Goal: Task Accomplishment & Management: Complete application form

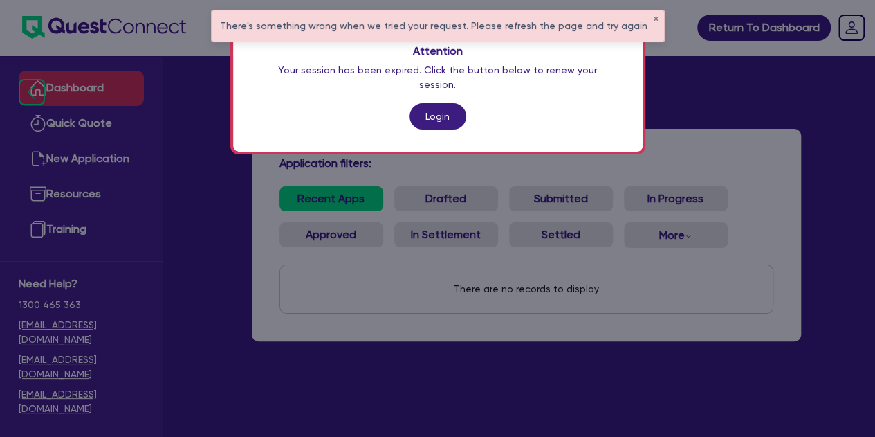
click at [441, 103] on link "Login" at bounding box center [438, 116] width 57 height 26
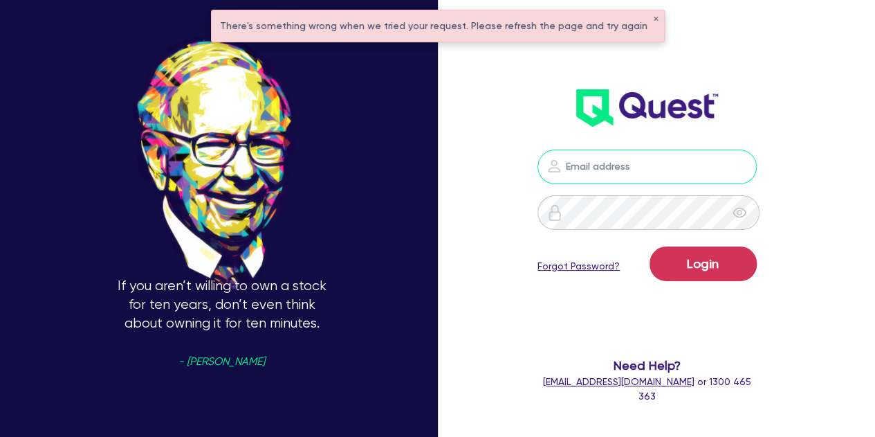
type input "[PERSON_NAME][EMAIL_ADDRESS][PERSON_NAME][DOMAIN_NAME]"
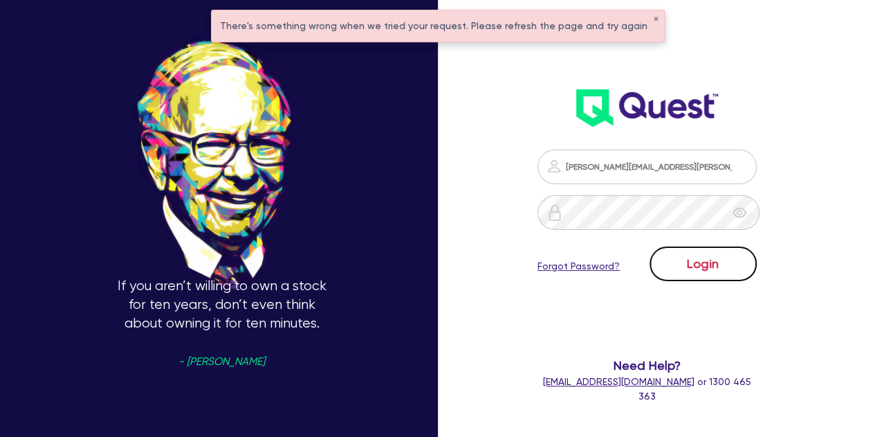
click at [697, 269] on button "Login" at bounding box center [703, 263] width 107 height 35
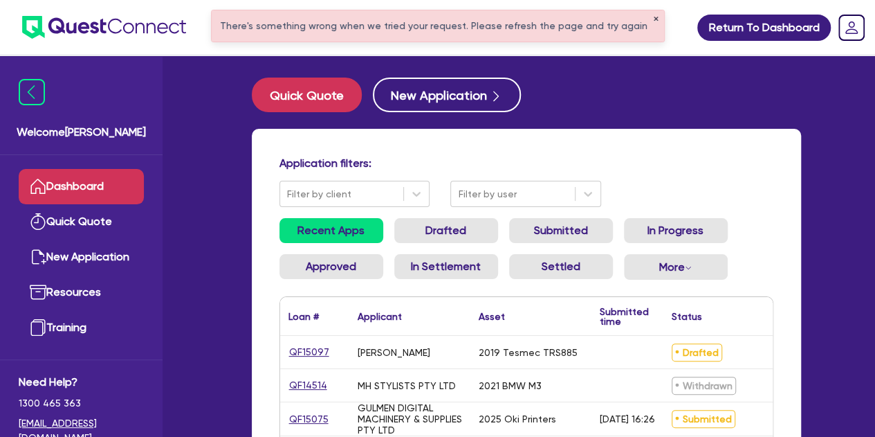
click at [653, 17] on button "✕" at bounding box center [656, 19] width 6 height 7
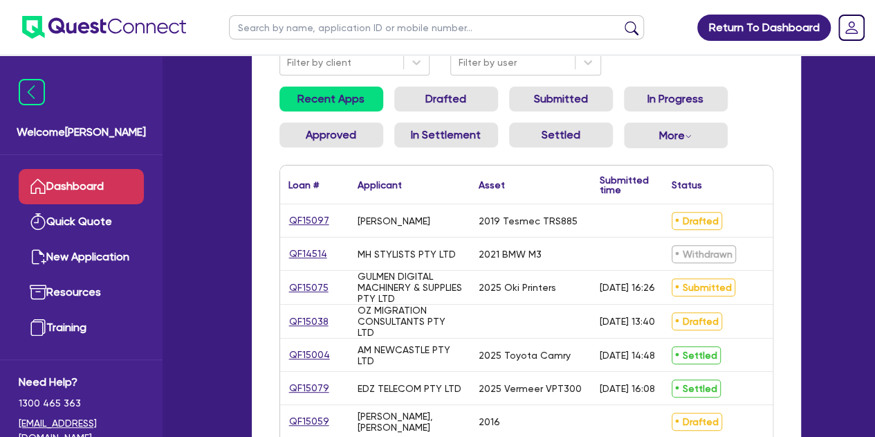
scroll to position [170, 0]
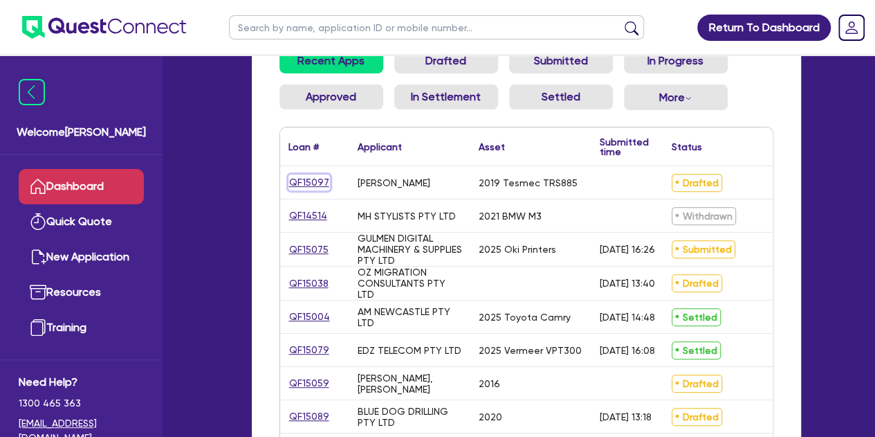
click at [317, 185] on link "QF15097" at bounding box center [310, 182] width 42 height 16
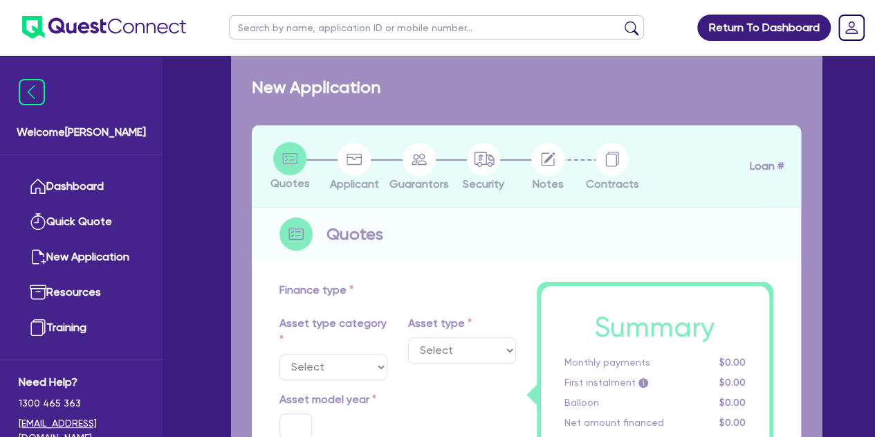
select select "PRIMARY_ASSETS"
type input "2019"
radio input "true"
type input "270,000"
type input "100,000"
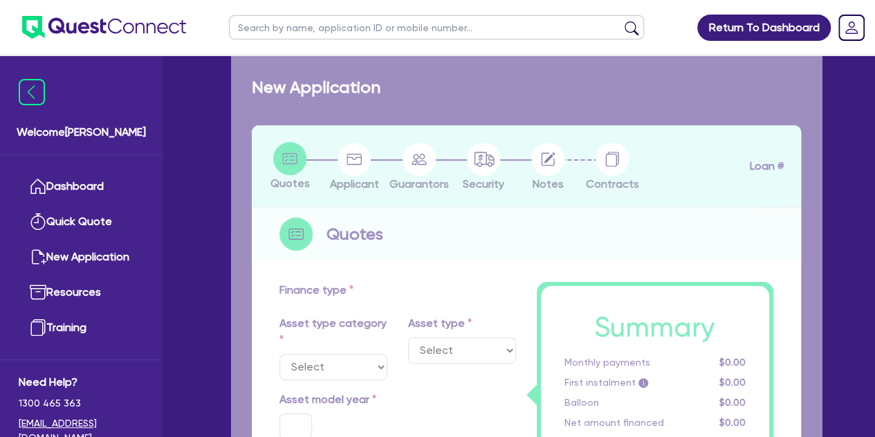
type input "5"
type input "8,500"
type input "11.04"
type input "900"
select select "YELLOW_GOODS_AND_EXCAVATORS"
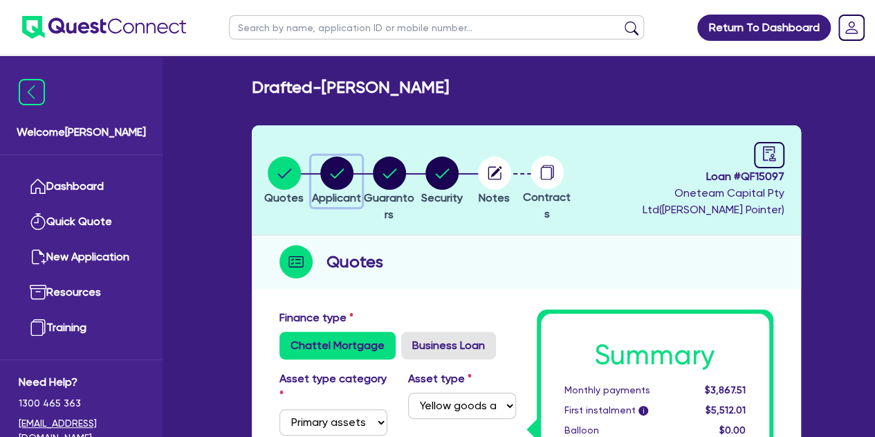
click at [336, 164] on circle "button" at bounding box center [336, 172] width 33 height 33
select select "SOLE_TRADER"
select select "BUILDING_CONSTRUCTION"
select select "TRADES_SERVICES_BUSINESSES_GOVERNMENT"
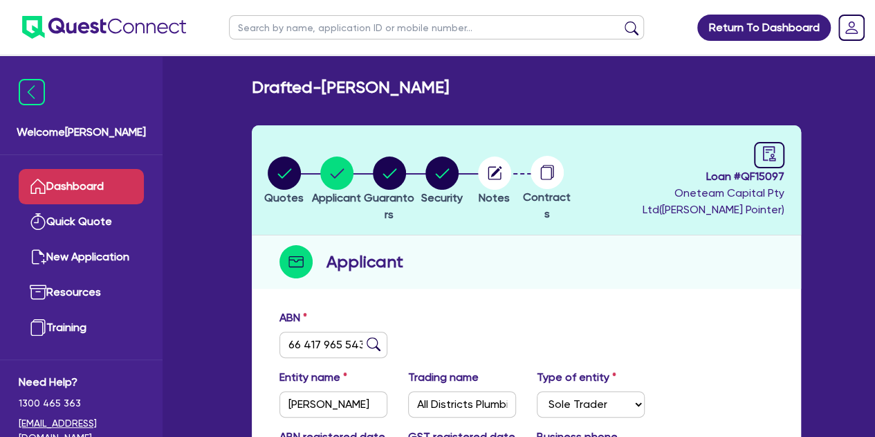
click at [120, 176] on link "Dashboard" at bounding box center [81, 186] width 125 height 35
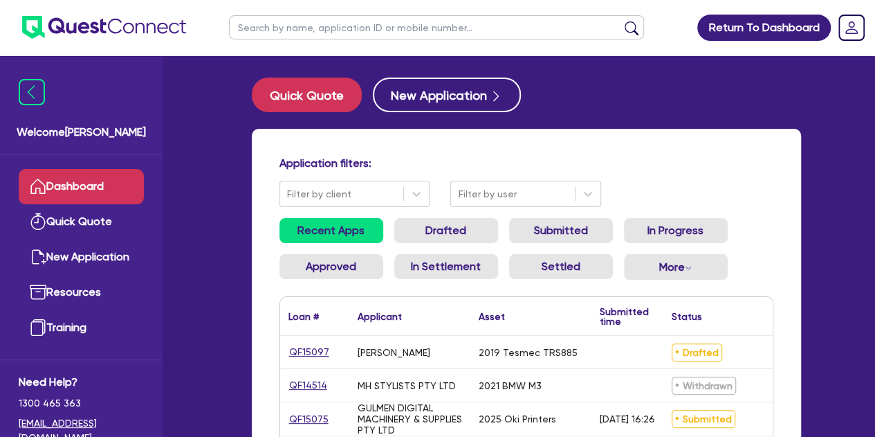
click at [308, 35] on input "text" at bounding box center [436, 27] width 415 height 24
type input "[PERSON_NAME] by"
click at [621, 21] on button "submit" at bounding box center [632, 30] width 22 height 19
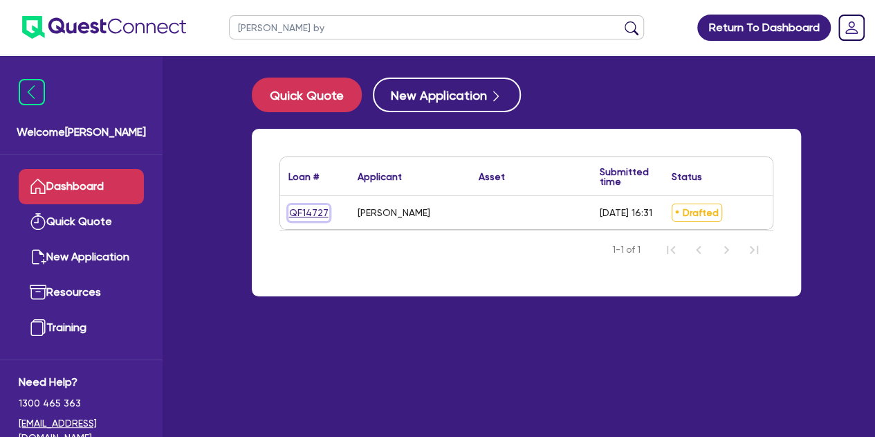
click at [304, 206] on link "QF14727" at bounding box center [309, 213] width 41 height 16
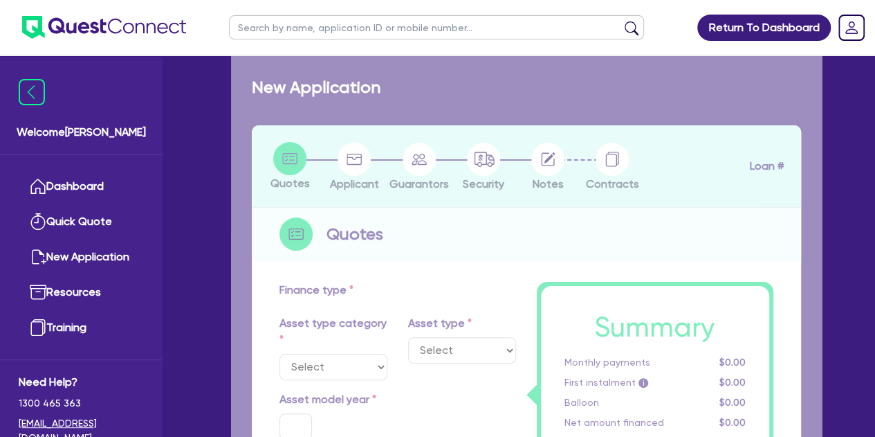
type input "25,000"
type input "10"
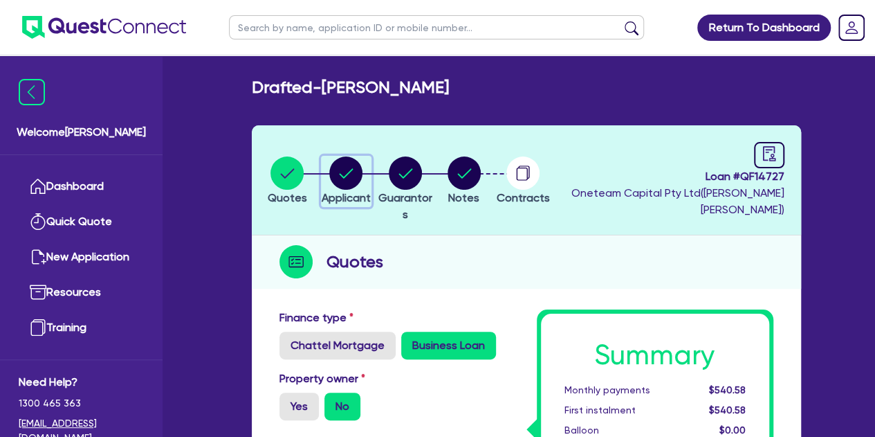
click at [349, 172] on circle "button" at bounding box center [345, 172] width 33 height 33
select select "SOLE_TRADER"
select select "ADMINISTRATIVE_SUPPORT"
select select "PEST_CONTROL"
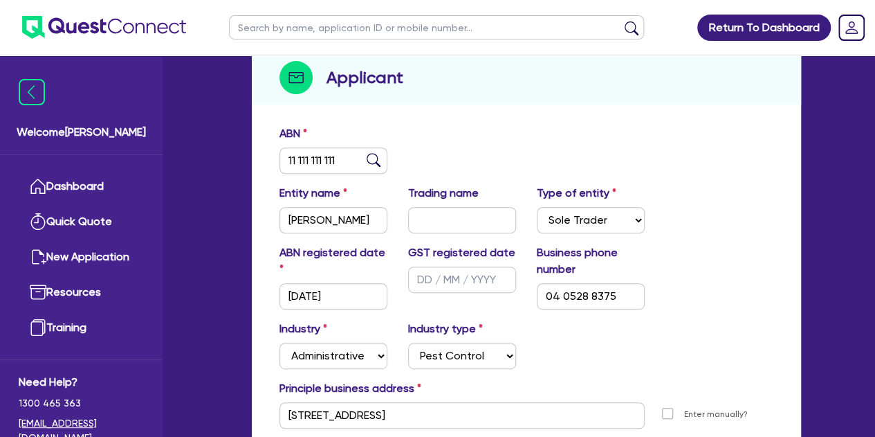
scroll to position [185, 0]
click at [601, 219] on select "Select Sole Trader Company Partnership Trust" at bounding box center [591, 219] width 108 height 26
click at [698, 267] on div "ABN registered date [DATE] GST registered date Business phone number [PHONE_NUM…" at bounding box center [526, 282] width 515 height 76
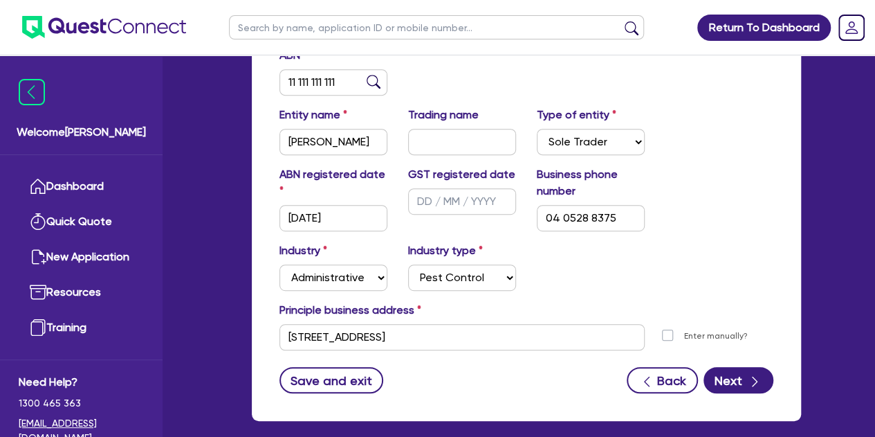
scroll to position [267, 0]
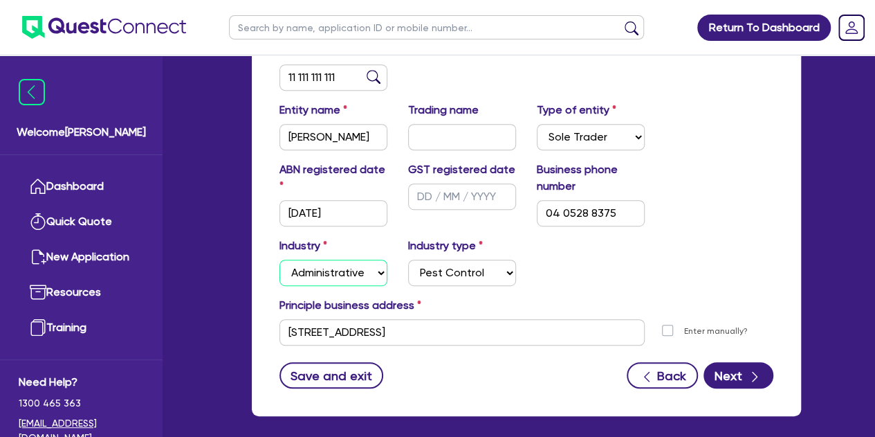
click at [372, 276] on select "Select Accomodation & Food Services Administrative & Support Services Agricultu…" at bounding box center [334, 272] width 108 height 26
click at [654, 270] on div "Industry Select Accomodation & Food Services Administrative & Support Services …" at bounding box center [526, 267] width 515 height 60
click at [470, 272] on select "Select Employment Services Administrative Services Domestic & Commercial Cleani…" at bounding box center [462, 272] width 108 height 26
click at [661, 241] on div "Industry Select Accomodation & Food Services Administrative & Support Services …" at bounding box center [526, 267] width 515 height 60
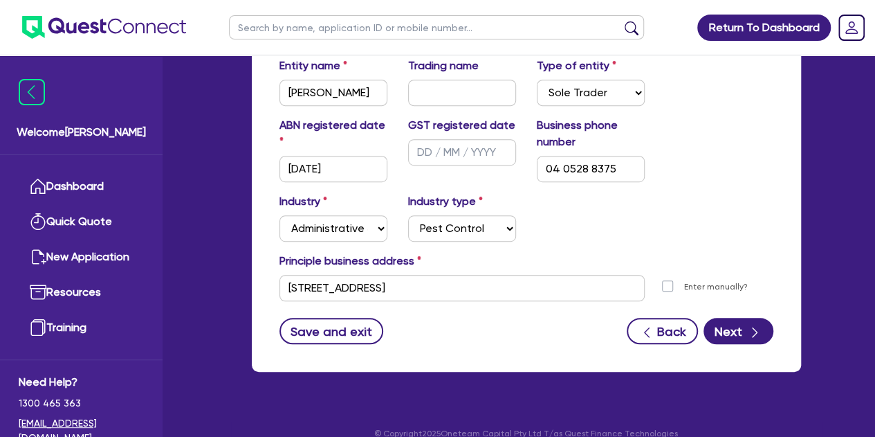
scroll to position [0, 0]
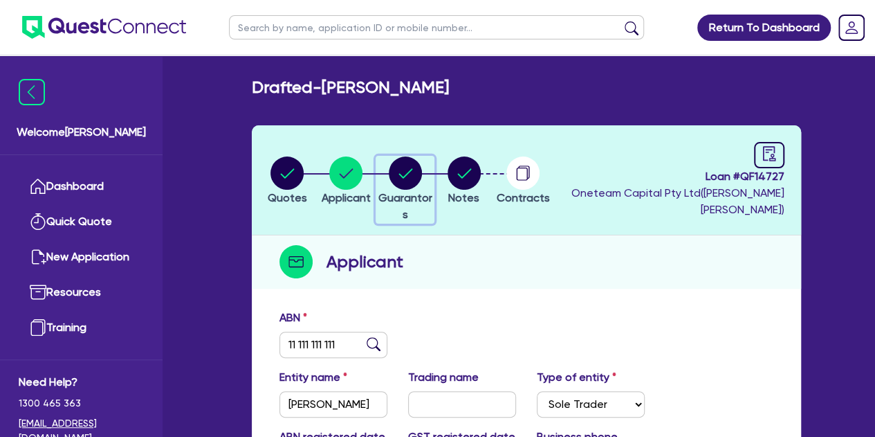
click at [407, 171] on div "button" at bounding box center [404, 172] width 57 height 33
select select "MR"
select select "QLD"
select select "SINGLE"
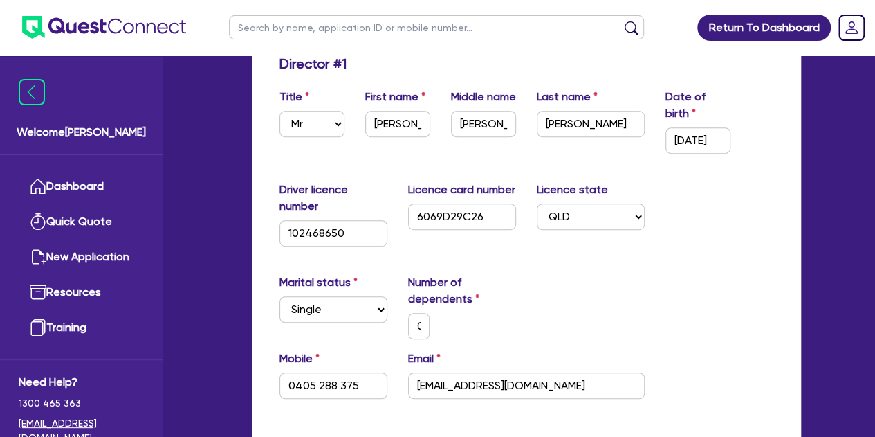
scroll to position [261, 0]
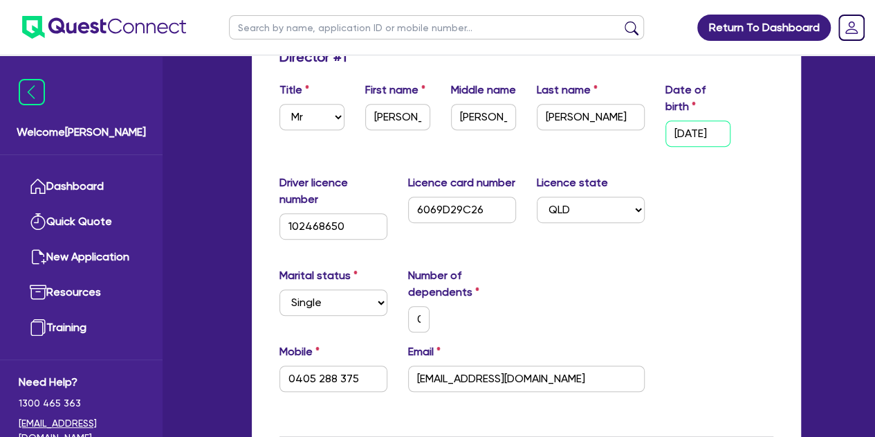
click at [693, 140] on input "[DATE]" at bounding box center [698, 133] width 65 height 26
click at [733, 181] on div "Driver licence number [DRIVERS_LICENSE_NUMBER] Licence card number 6069D29C26 L…" at bounding box center [526, 212] width 515 height 76
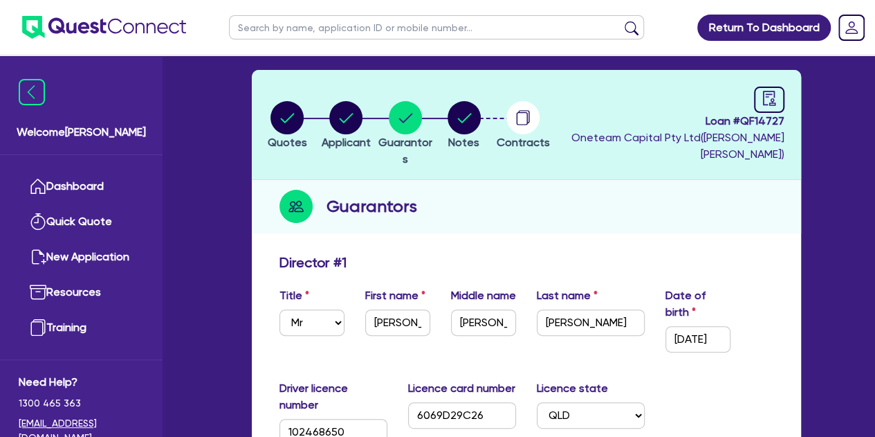
scroll to position [0, 0]
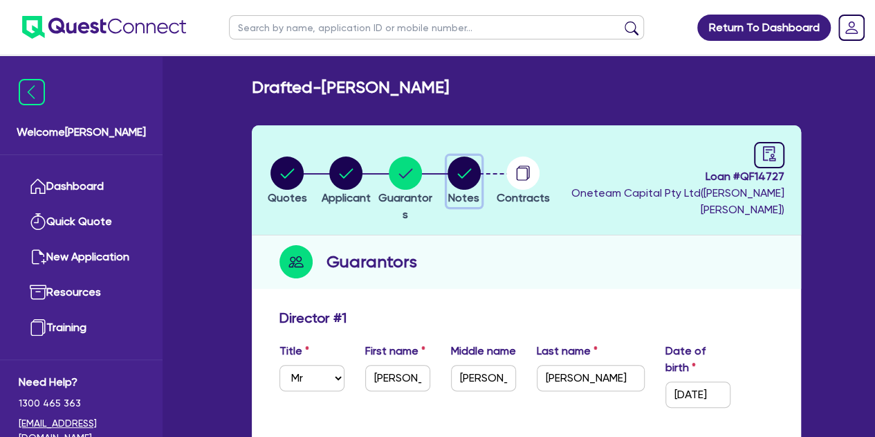
click at [481, 178] on circle "button" at bounding box center [464, 172] width 33 height 33
select select "Other"
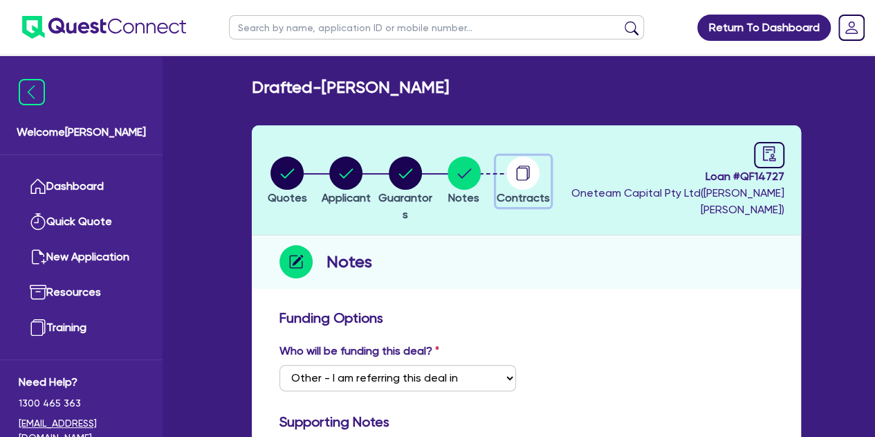
click at [528, 167] on icon "button" at bounding box center [522, 173] width 11 height 13
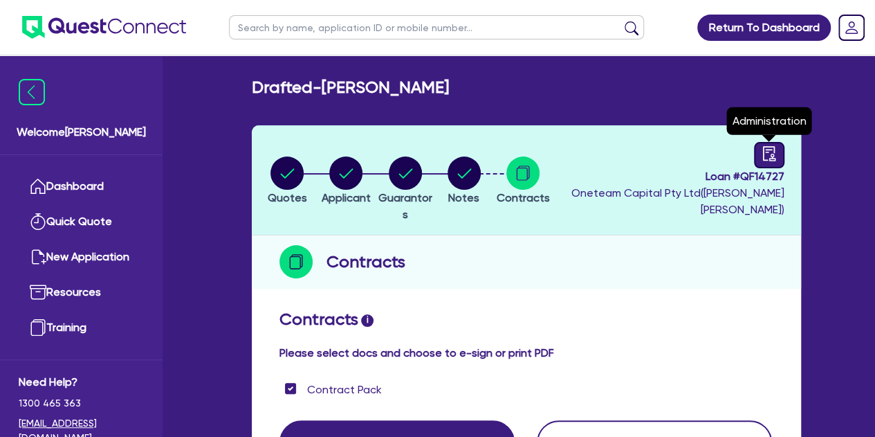
click at [762, 156] on icon "audit" at bounding box center [769, 153] width 15 height 15
select select "DRAFTED_AMENDED"
select select "Other"
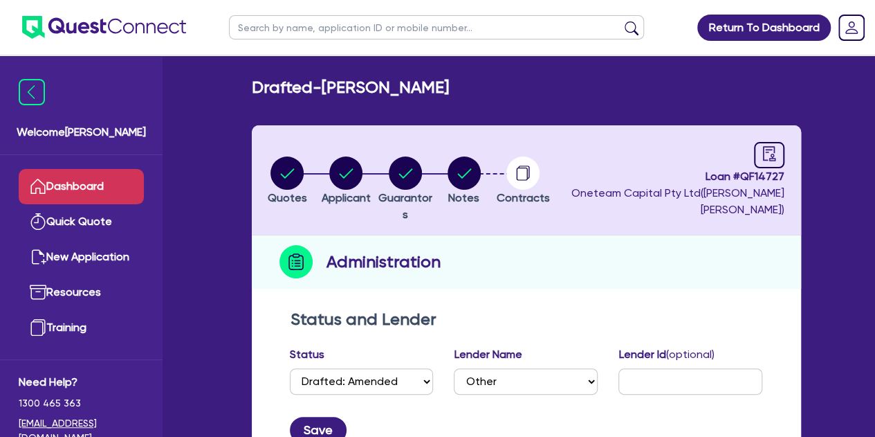
click at [61, 196] on link "Dashboard" at bounding box center [81, 186] width 125 height 35
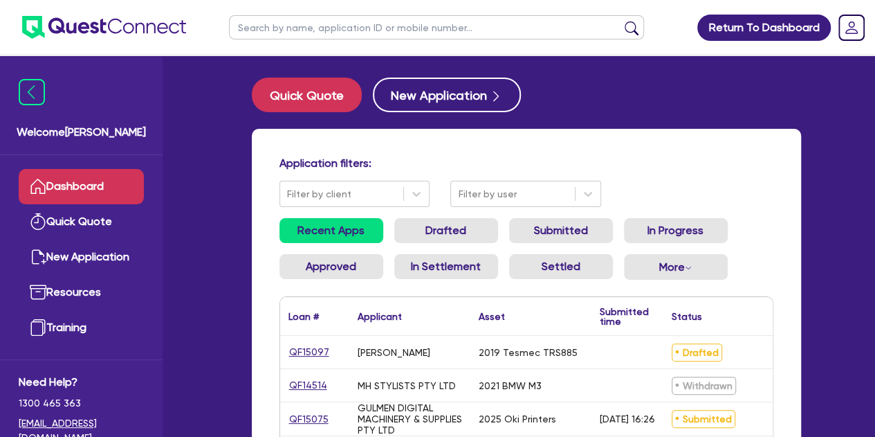
click at [282, 32] on input "text" at bounding box center [436, 27] width 415 height 24
type input "[PERSON_NAME]"
click at [621, 21] on button "submit" at bounding box center [632, 30] width 22 height 19
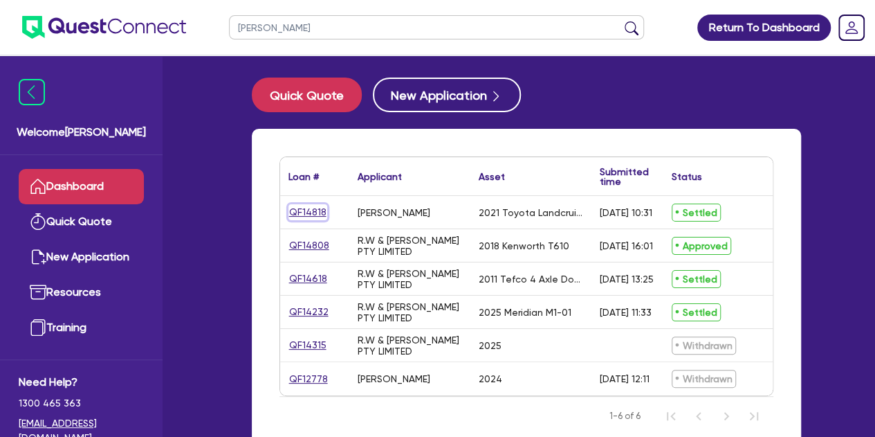
click at [303, 216] on link "QF14818" at bounding box center [308, 212] width 39 height 16
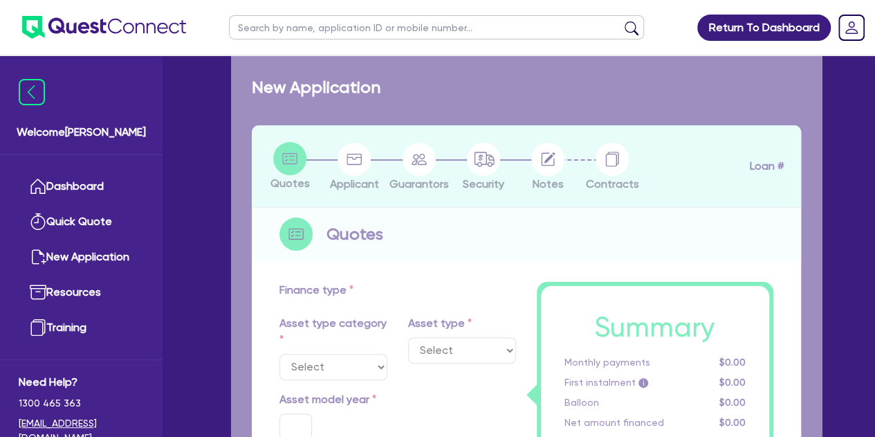
select select "CARS_AND_LIGHT_TRUCKS"
type input "2021"
radio input "false"
radio input "true"
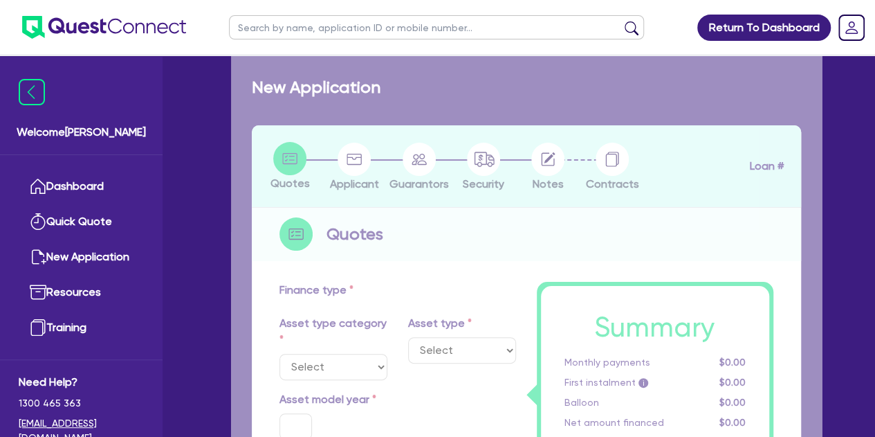
type input "40,364"
type input "6.99"
type input "363.64"
type input "454.55"
select select "PASSENGER_VEHICLES"
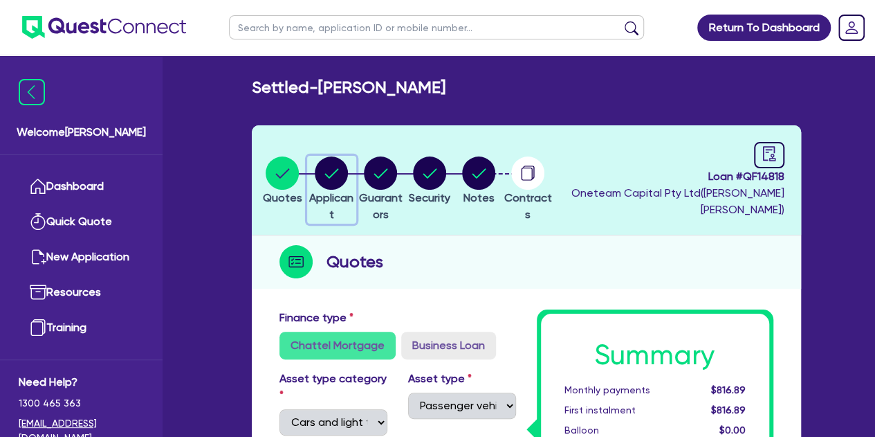
click at [343, 172] on circle "button" at bounding box center [331, 172] width 33 height 33
select select "SOLE_TRADER"
select select "TRANSPORT_WAREHOUSING"
select select "PASSENGERS_FREIGHT_TRANSPORT"
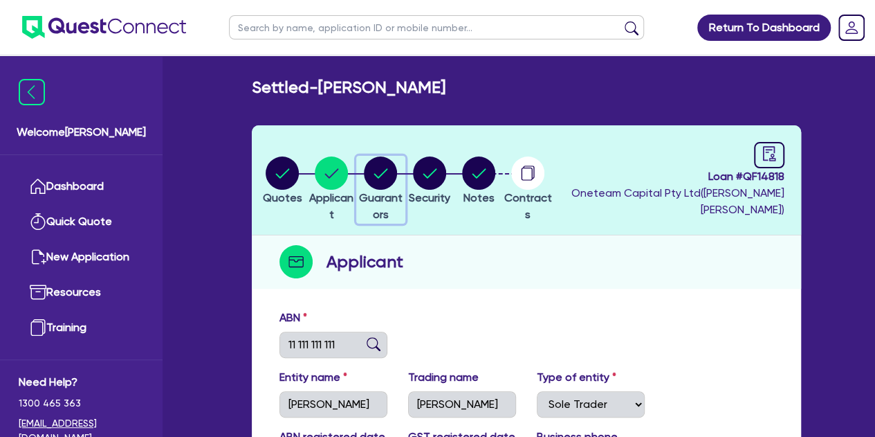
click at [392, 174] on circle "button" at bounding box center [380, 172] width 33 height 33
select select "MR"
select select "[GEOGRAPHIC_DATA]"
select select "MARRIED"
select select "PROPERTY"
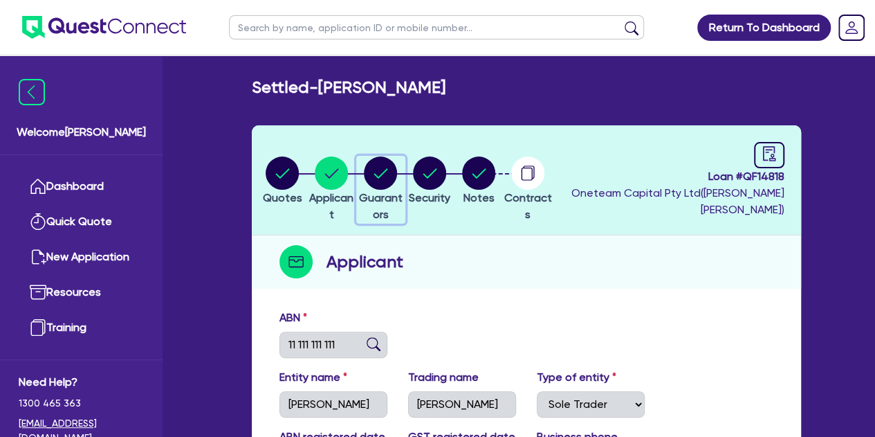
select select "HOUSEHOLD_PERSONAL"
select select "VEHICLE"
select select "MORTGAGE"
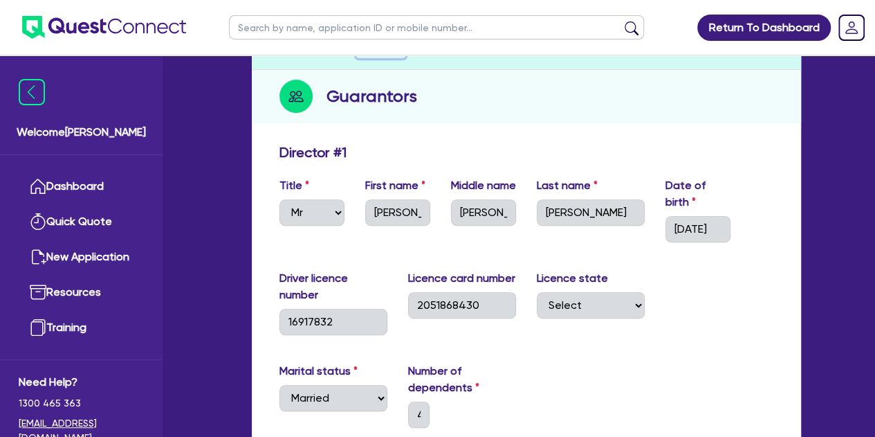
scroll to position [167, 0]
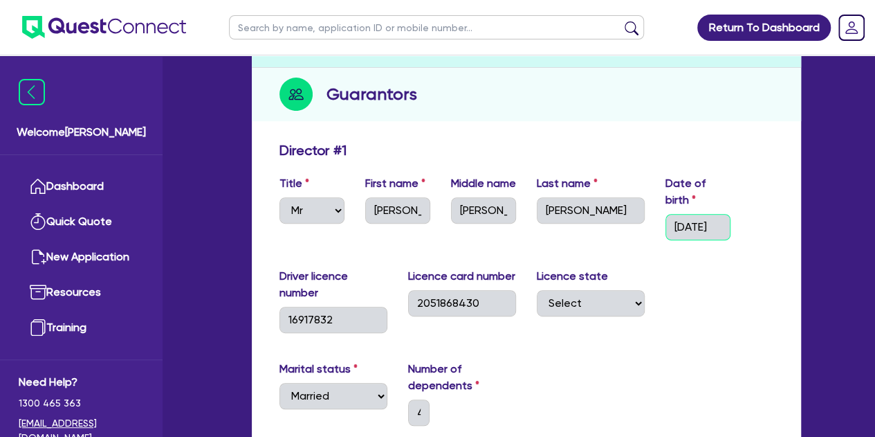
click at [713, 226] on input "[DATE]" at bounding box center [698, 227] width 65 height 26
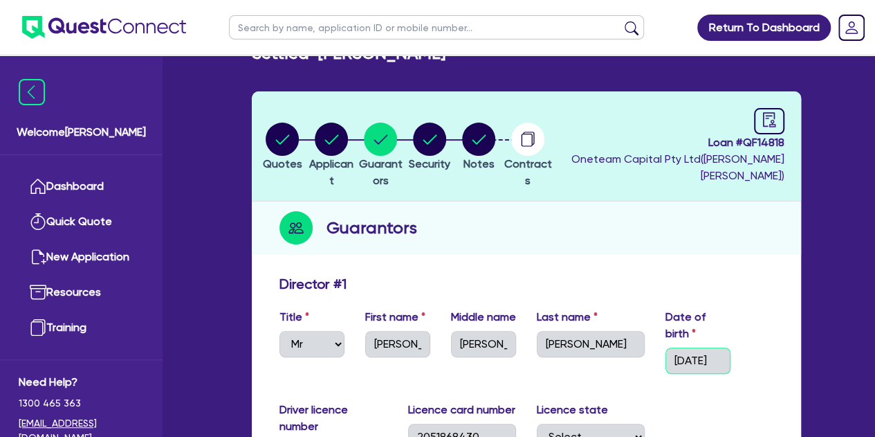
scroll to position [0, 0]
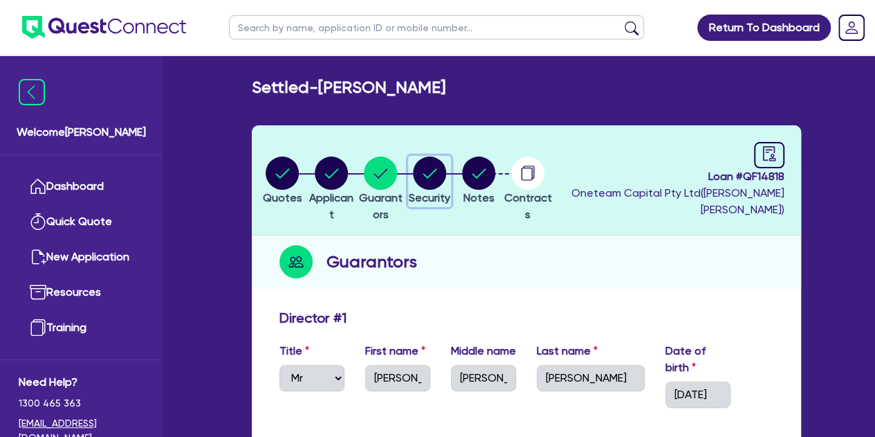
click at [446, 171] on circle "button" at bounding box center [429, 172] width 33 height 33
select select "CARS_AND_LIGHT_TRUCKS"
select select "PASSENGER_VEHICLES"
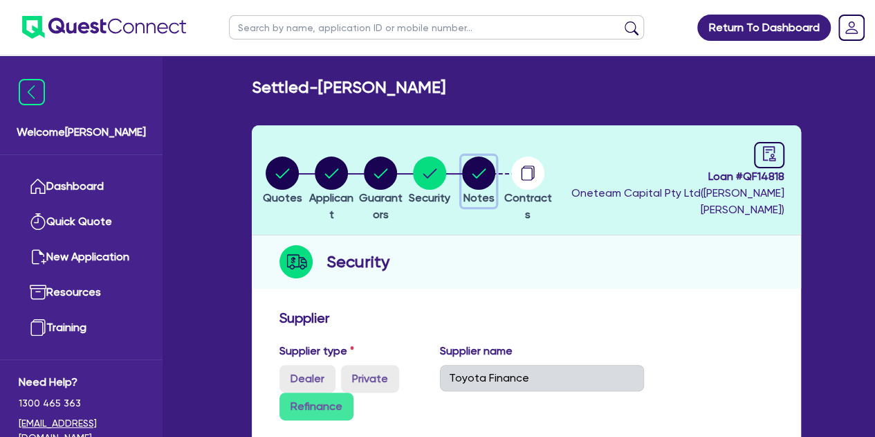
click at [495, 156] on icon "button" at bounding box center [478, 172] width 33 height 33
select select "Other"
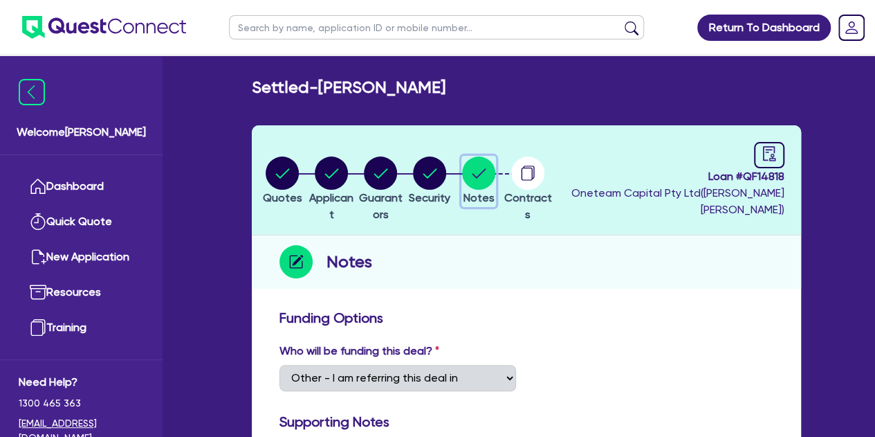
scroll to position [48, 0]
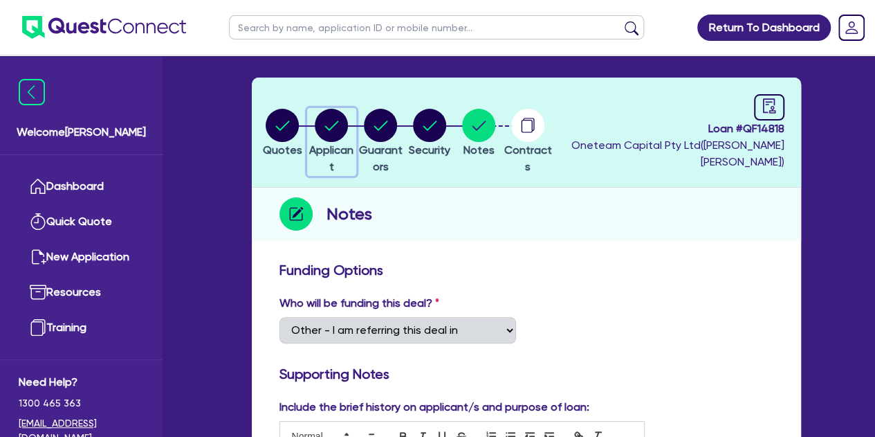
click at [347, 118] on circle "button" at bounding box center [331, 125] width 33 height 33
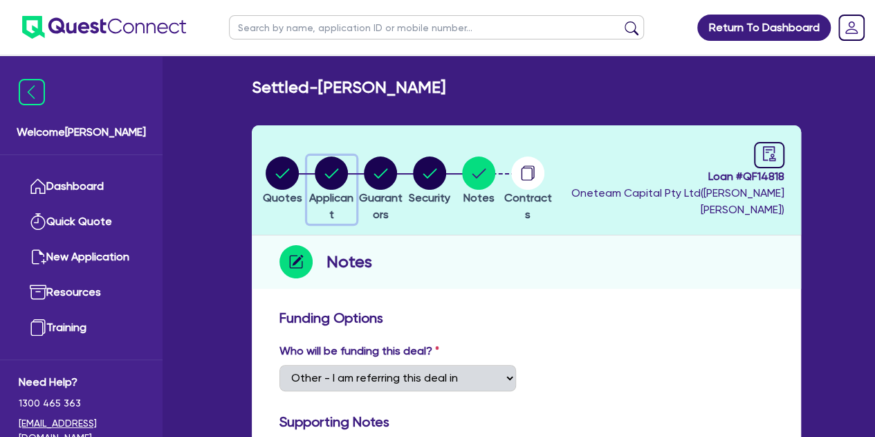
select select "SOLE_TRADER"
select select "TRANSPORT_WAREHOUSING"
select select "PASSENGERS_FREIGHT_TRANSPORT"
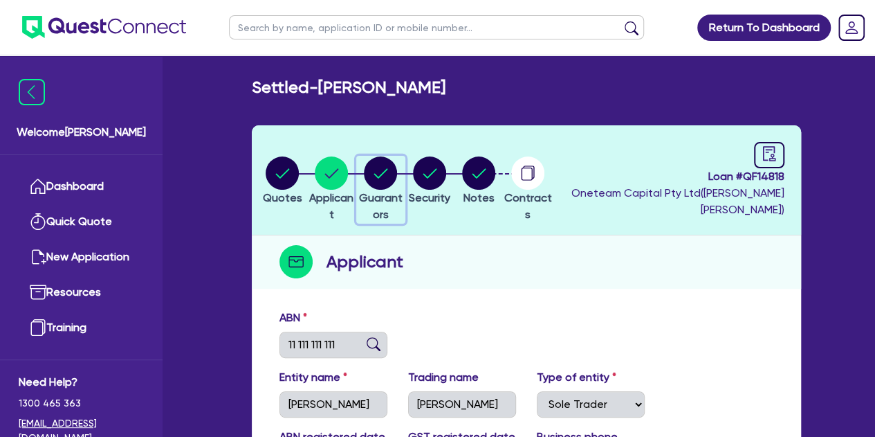
click at [397, 180] on circle "button" at bounding box center [380, 172] width 33 height 33
select select "MR"
select select "[GEOGRAPHIC_DATA]"
select select "MARRIED"
select select "PROPERTY"
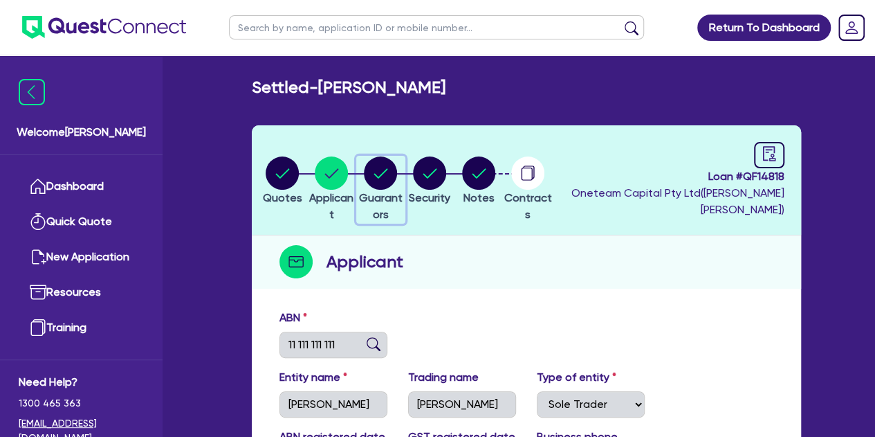
select select "HOUSEHOLD_PERSONAL"
select select "VEHICLE"
select select "MORTGAGE"
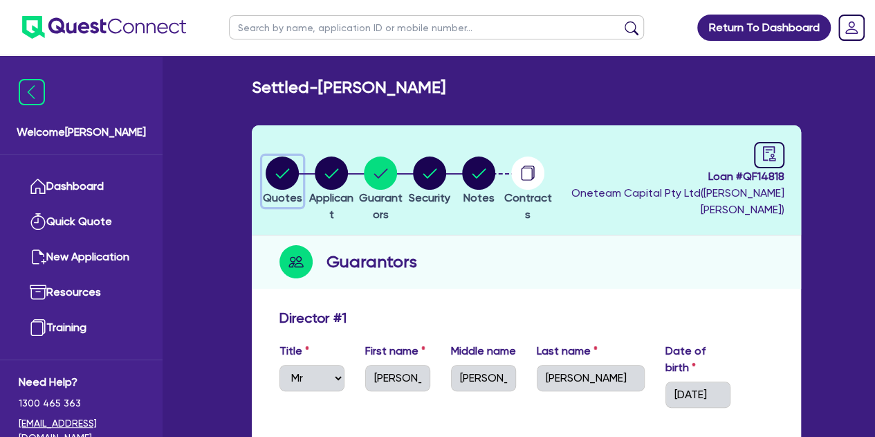
click at [289, 170] on circle "button" at bounding box center [282, 172] width 33 height 33
select select "CARS_AND_LIGHT_TRUCKS"
select select "PASSENGER_VEHICLES"
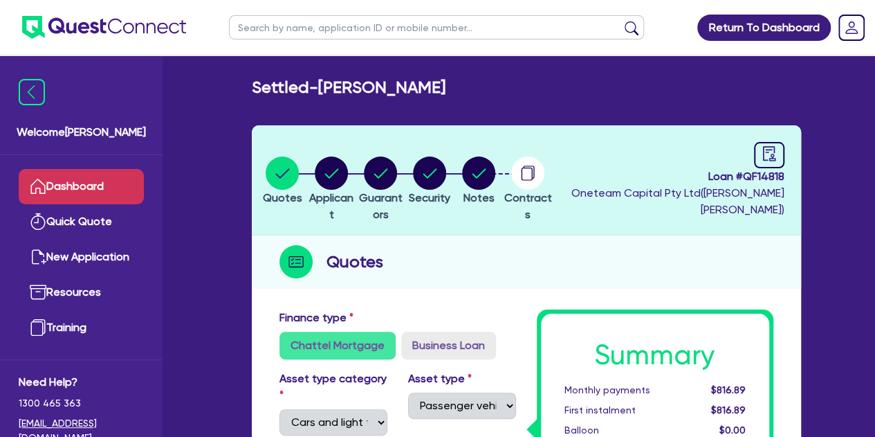
click at [75, 186] on link "Dashboard" at bounding box center [81, 186] width 125 height 35
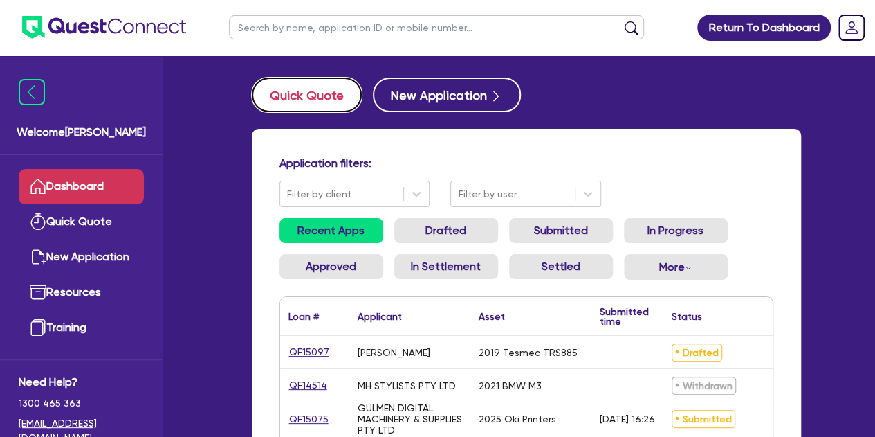
click at [315, 90] on button "Quick Quote" at bounding box center [307, 94] width 110 height 35
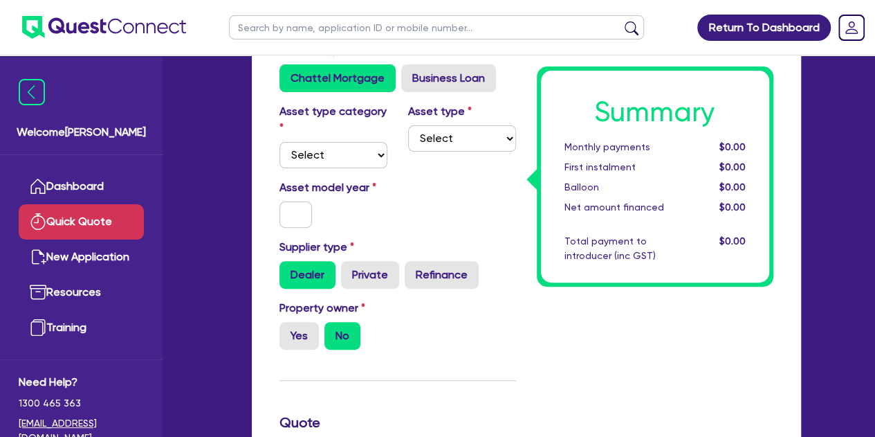
scroll to position [112, 0]
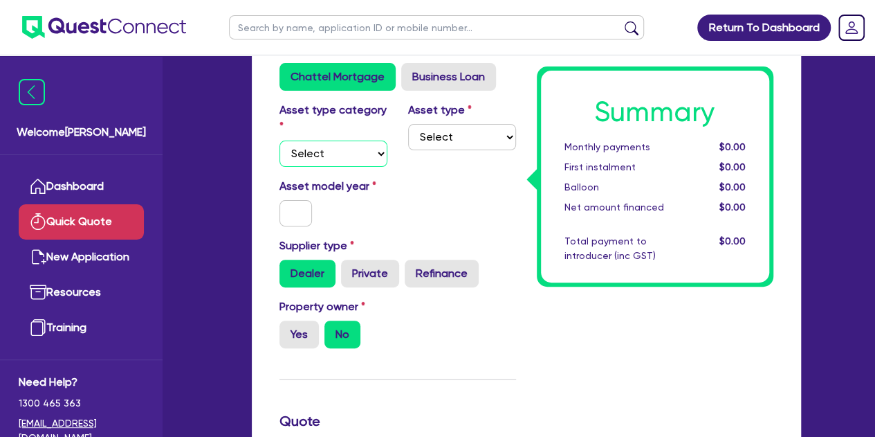
click at [349, 152] on select "Select Cars and light trucks Primary assets Secondary assets Tertiary assets" at bounding box center [334, 153] width 108 height 26
select select "CARS_AND_LIGHT_TRUCKS"
click at [280, 140] on select "Select Cars and light trucks Primary assets Secondary assets Tertiary assets" at bounding box center [334, 153] width 108 height 26
click at [450, 124] on select "Select Passenger vehicles Vans and utes Light trucks up to 4.5 tonne" at bounding box center [462, 137] width 108 height 26
select select "PASSENGER_VEHICLES"
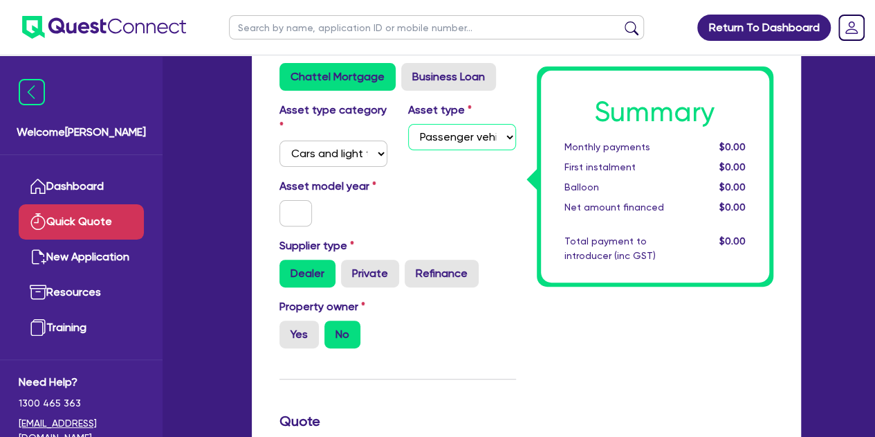
click at [408, 124] on select "Select Passenger vehicles Vans and utes Light trucks up to 4.5 tonne" at bounding box center [462, 137] width 108 height 26
click at [298, 210] on input "text" at bounding box center [296, 213] width 33 height 26
type input "2024"
click at [410, 217] on div "Asset model year [DATE]" at bounding box center [397, 208] width 257 height 60
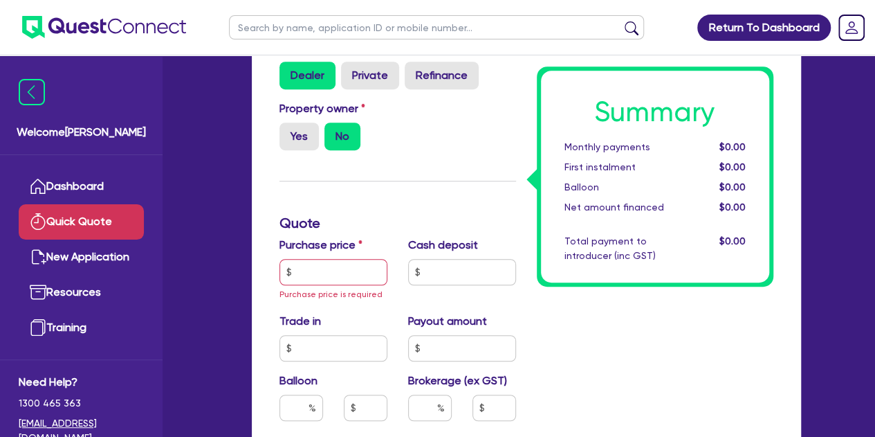
scroll to position [311, 0]
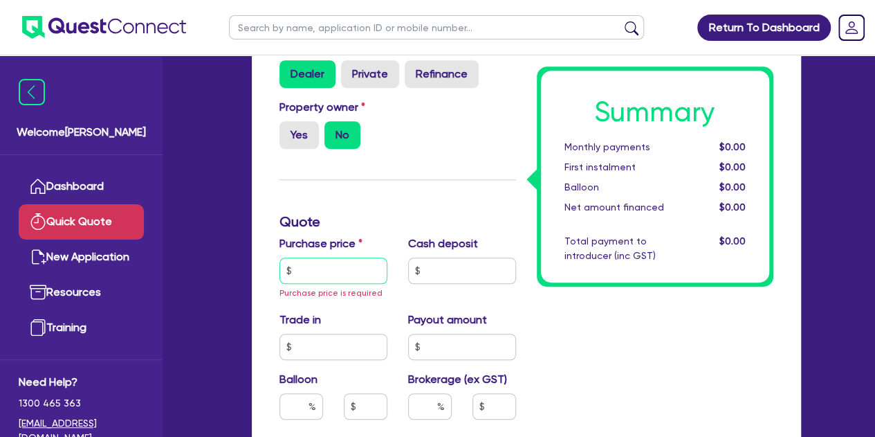
click at [324, 259] on input "text" at bounding box center [334, 270] width 108 height 26
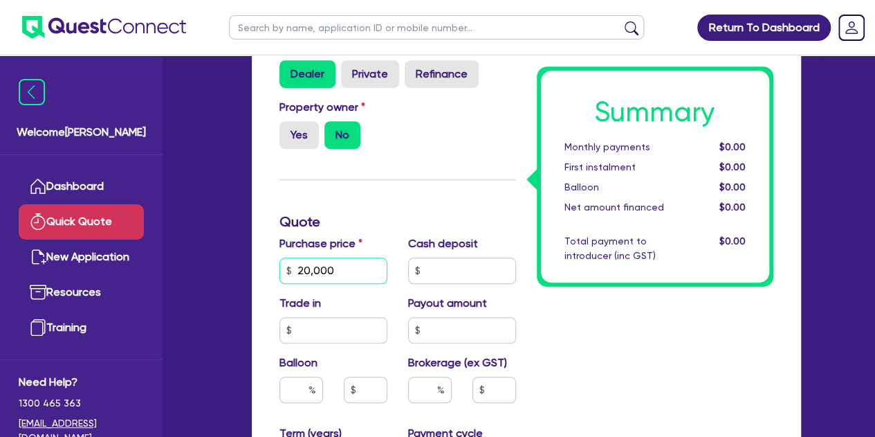
type input "20,000"
click at [379, 201] on div "Finance type Chattel Mortgage Business Loan Asset type category Select Cars and…" at bounding box center [397, 307] width 257 height 931
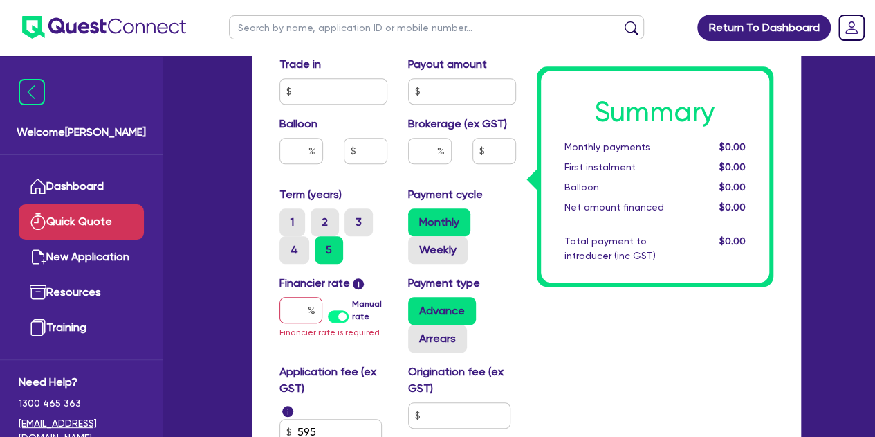
scroll to position [553, 0]
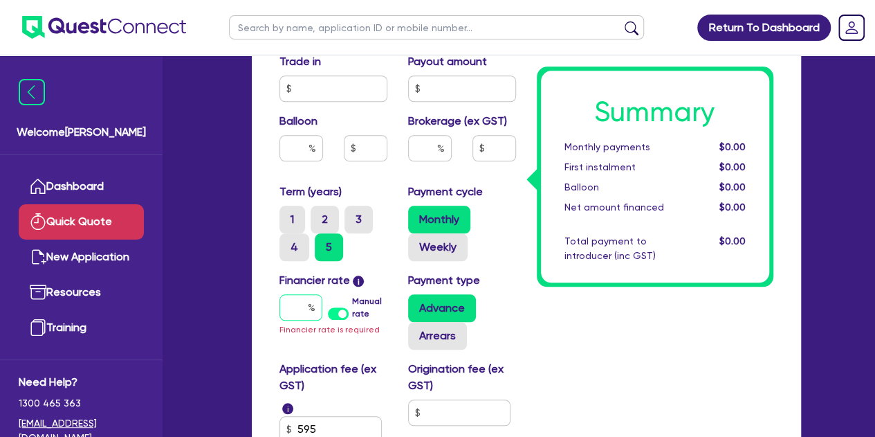
click at [307, 294] on input "text" at bounding box center [301, 307] width 43 height 26
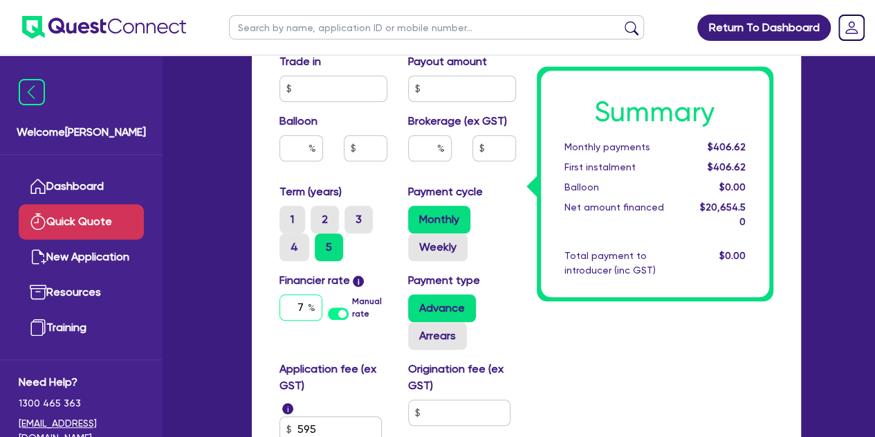
type input "7"
click at [555, 369] on div "Summary Monthly payments $406.62 First instalment $406.62 Balloon $0.00 Net amo…" at bounding box center [655, 65] width 257 height 931
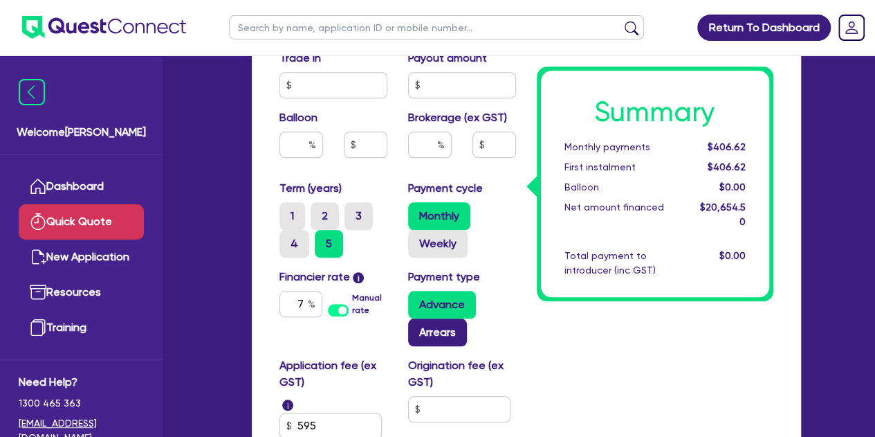
scroll to position [555, 0]
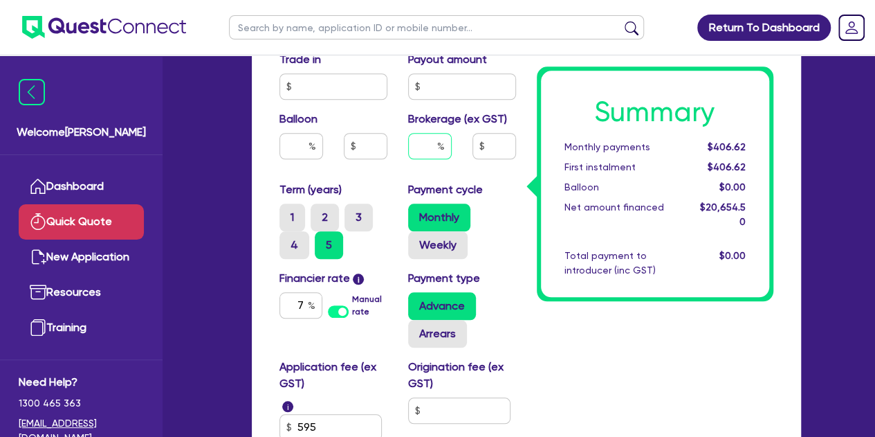
click at [423, 136] on input "text" at bounding box center [430, 146] width 44 height 26
type input "4"
type input "826.18"
type input "3"
click at [604, 338] on div "Summary Monthly payments $424.51 First instalment $424.51 Balloon $0.00 Net amo…" at bounding box center [655, 63] width 257 height 931
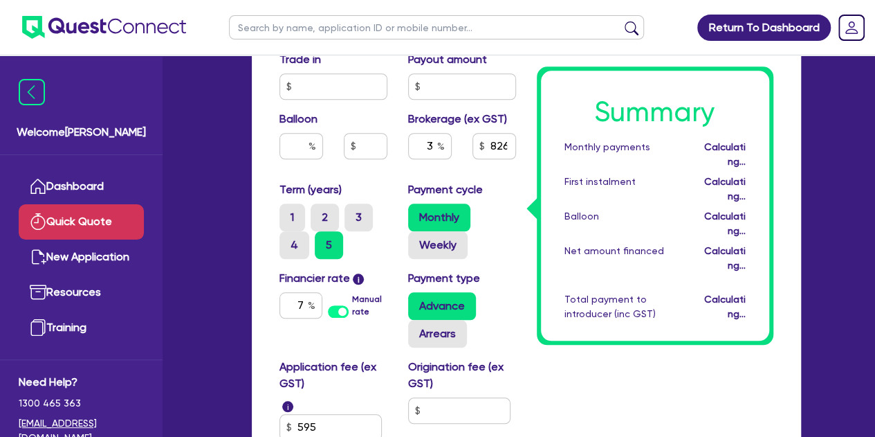
type input "619.64"
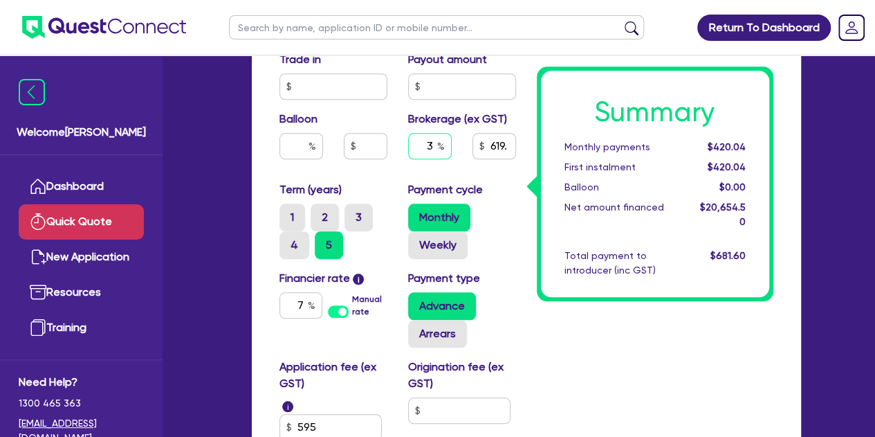
click at [434, 145] on input "3" at bounding box center [430, 146] width 44 height 26
type input "2"
click at [647, 378] on div "Summary Monthly payments $420.04 First instalment $420.04 Balloon $0.00 Net amo…" at bounding box center [655, 63] width 257 height 931
type input "413.09"
click at [439, 145] on div "2" at bounding box center [430, 146] width 44 height 26
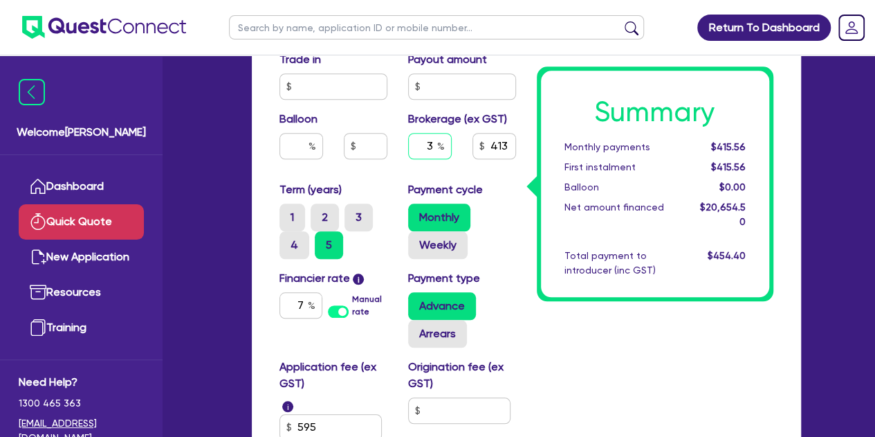
type input "3"
click at [572, 369] on div "Summary Monthly payments $415.56 First instalment $415.56 Balloon $0.00 Net amo…" at bounding box center [655, 63] width 257 height 931
type input "619.64"
click at [427, 140] on input "3" at bounding box center [430, 146] width 44 height 26
click at [433, 142] on input "3" at bounding box center [430, 146] width 44 height 26
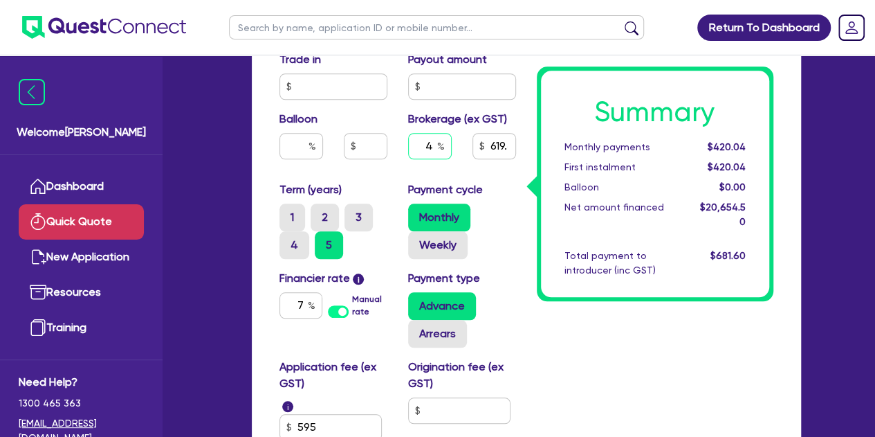
type input "4"
click at [612, 331] on div "Summary Monthly payments $420.04 First instalment $420.04 Balloon $0.00 Net amo…" at bounding box center [655, 63] width 257 height 931
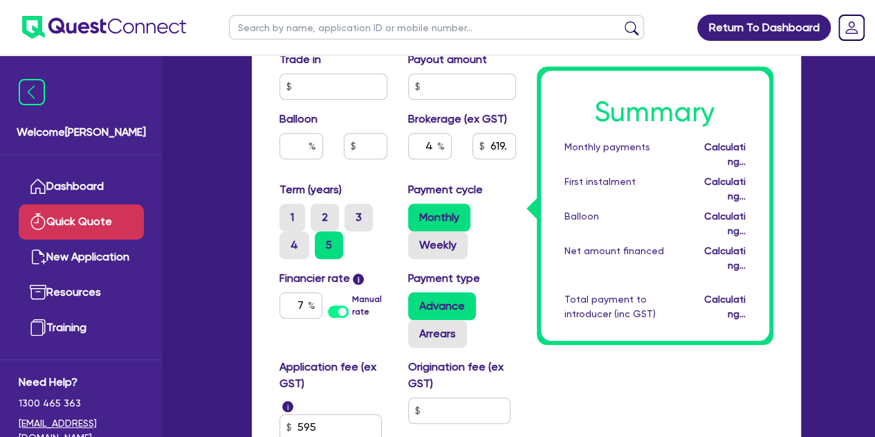
type input "826.18"
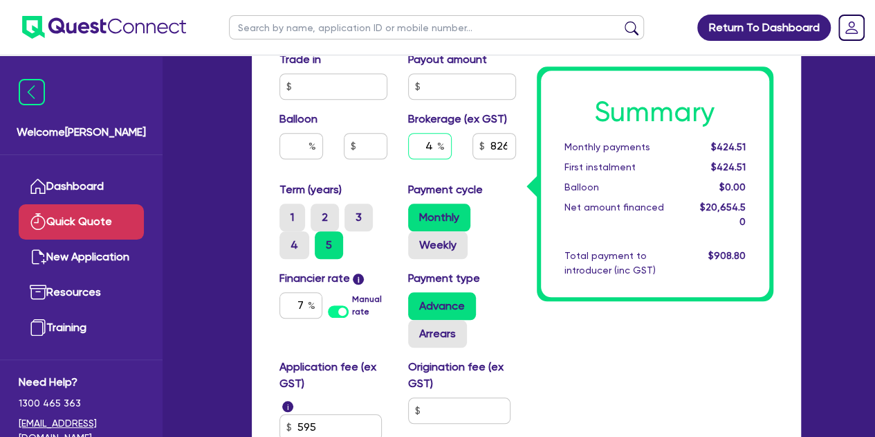
click at [431, 149] on input "4" at bounding box center [430, 146] width 44 height 26
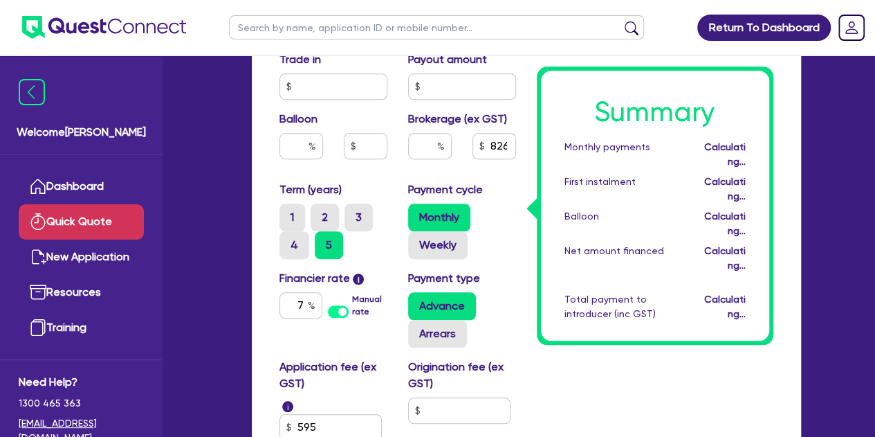
click at [566, 378] on div "Summary Monthly payments Calculating... First instalment Calculating... Balloon…" at bounding box center [655, 63] width 257 height 931
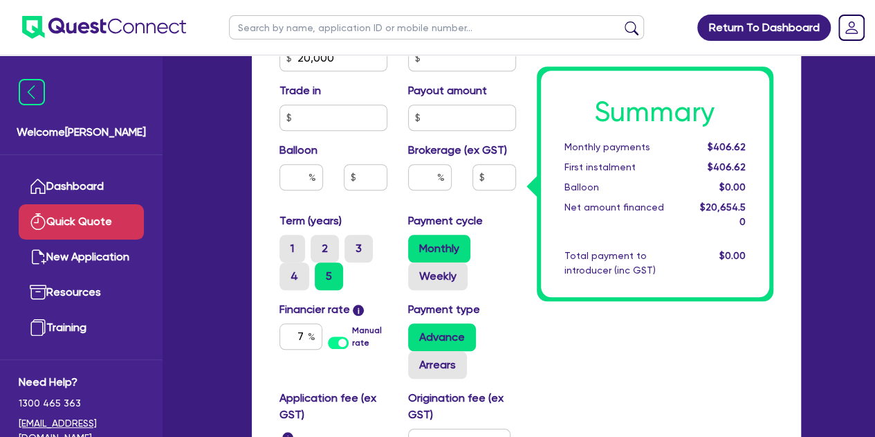
scroll to position [505, 0]
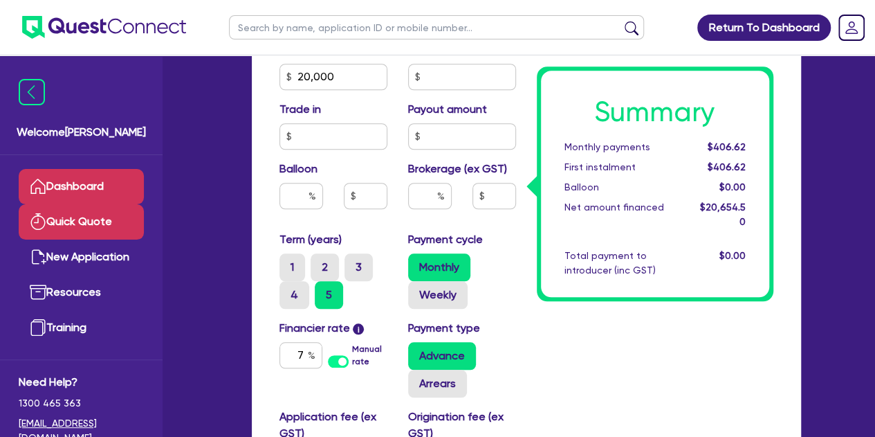
click at [71, 199] on link "Dashboard" at bounding box center [81, 186] width 125 height 35
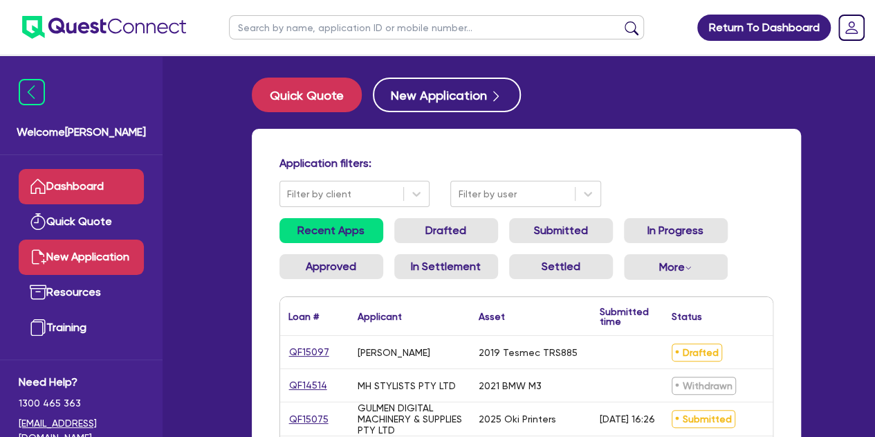
click at [112, 254] on link "New Application" at bounding box center [81, 256] width 125 height 35
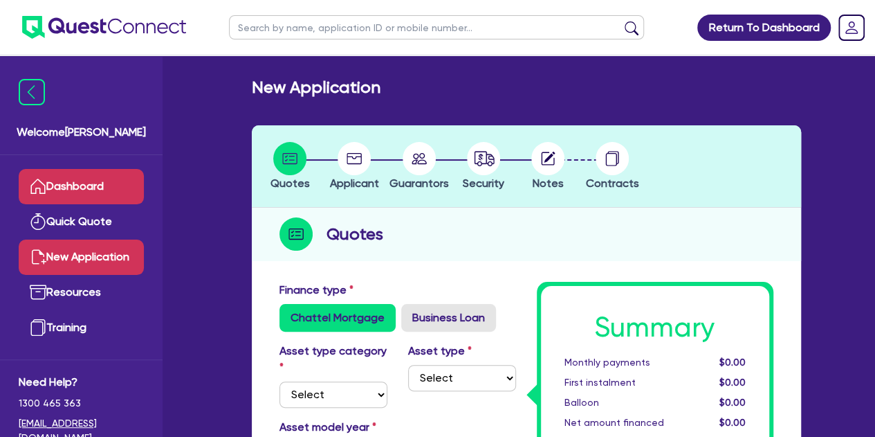
click at [72, 198] on link "Dashboard" at bounding box center [81, 186] width 125 height 35
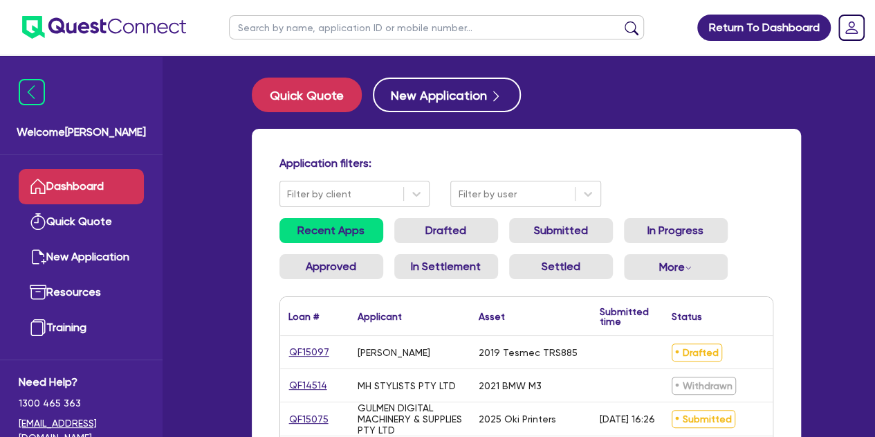
click at [285, 24] on input "text" at bounding box center [436, 27] width 415 height 24
type input "[PERSON_NAME]"
click at [621, 21] on button "submit" at bounding box center [632, 30] width 22 height 19
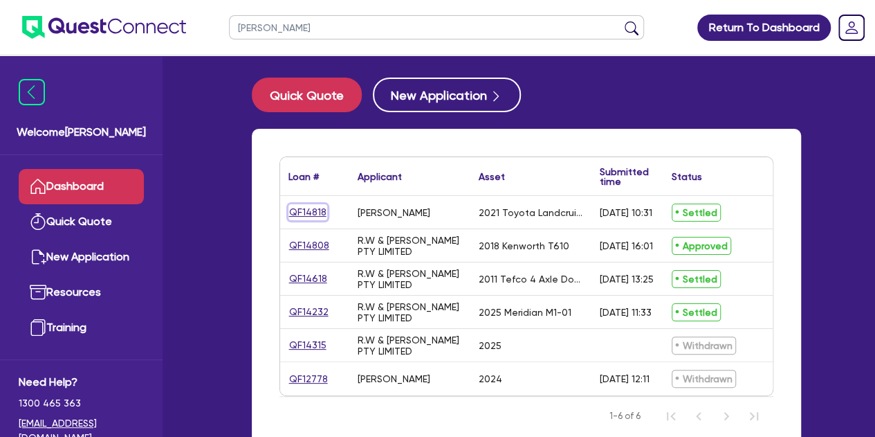
click at [309, 205] on link "QF14818" at bounding box center [308, 212] width 39 height 16
select select "CARS_AND_LIGHT_TRUCKS"
select select "PASSENGER_VEHICLES"
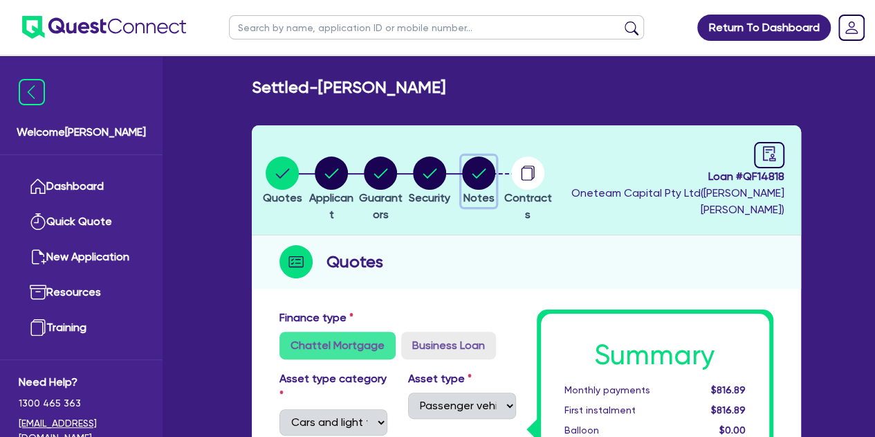
click at [495, 174] on circle "button" at bounding box center [478, 172] width 33 height 33
select select "Other"
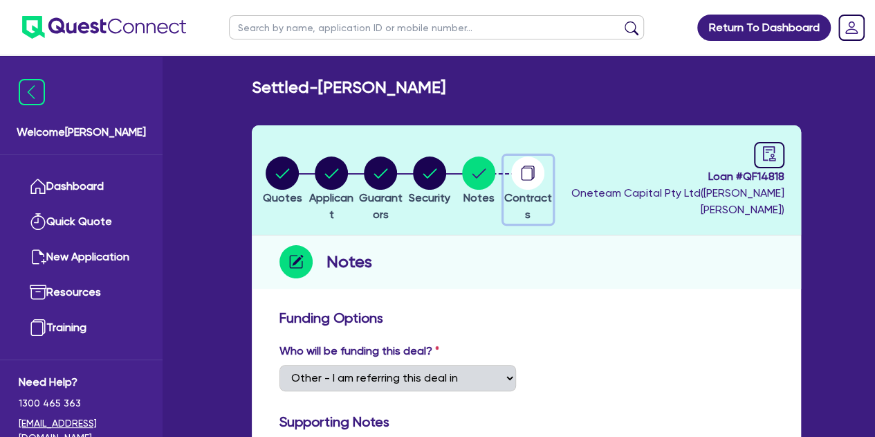
click at [545, 180] on circle "button" at bounding box center [527, 172] width 33 height 33
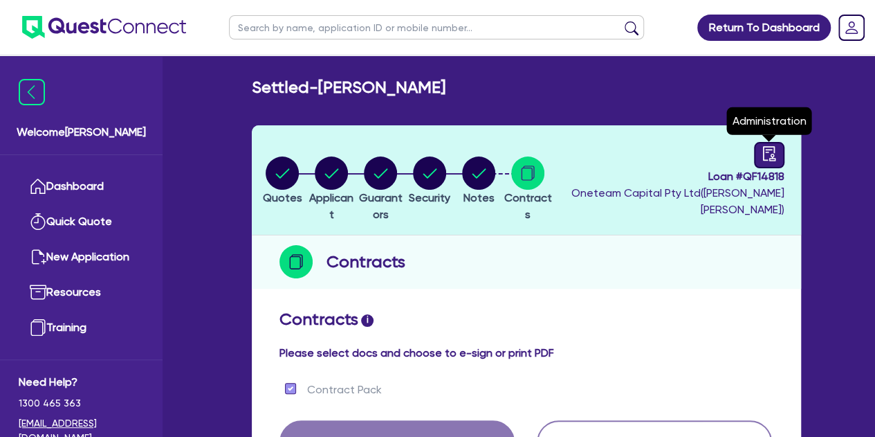
click at [771, 151] on icon "audit" at bounding box center [769, 153] width 15 height 15
select select "SETTLED"
select select "FirstMac"
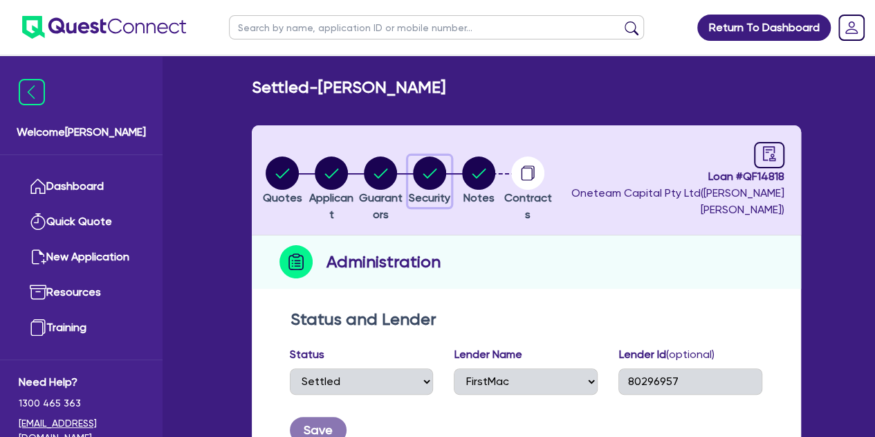
click at [446, 171] on circle "button" at bounding box center [429, 172] width 33 height 33
select select "CARS_AND_LIGHT_TRUCKS"
select select "PASSENGER_VEHICLES"
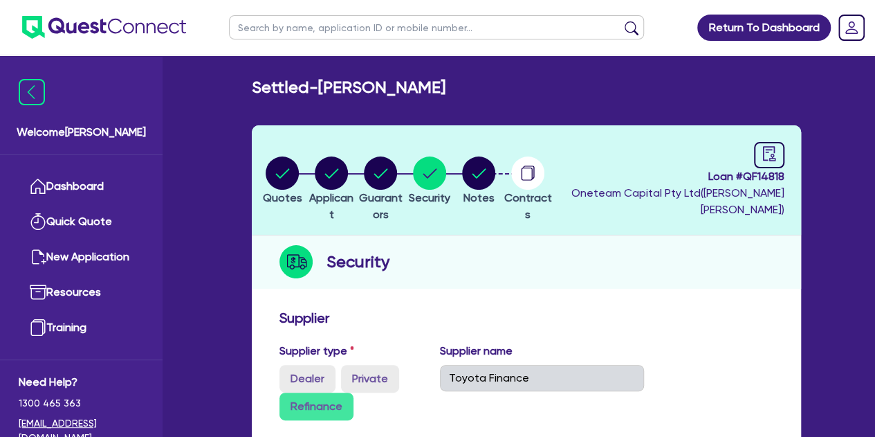
click at [307, 165] on li "Quotes" at bounding box center [282, 180] width 49 height 48
click at [327, 176] on icon "button" at bounding box center [331, 172] width 33 height 33
select select "SOLE_TRADER"
select select "TRANSPORT_WAREHOUSING"
select select "PASSENGERS_FREIGHT_TRANSPORT"
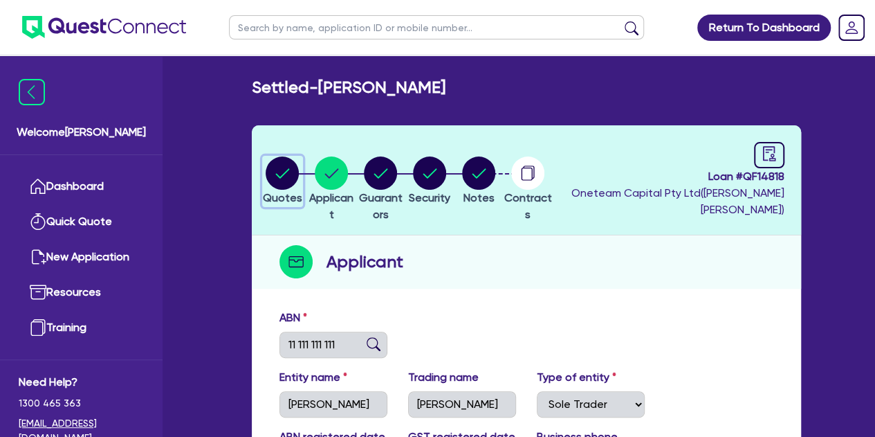
click at [286, 172] on circle "button" at bounding box center [282, 172] width 33 height 33
select select "CARS_AND_LIGHT_TRUCKS"
select select "PASSENGER_VEHICLES"
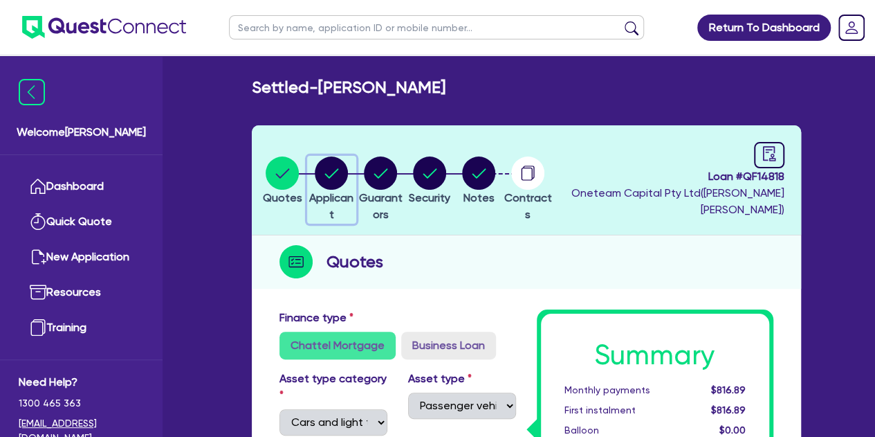
click at [340, 175] on circle "button" at bounding box center [331, 172] width 33 height 33
select select "SOLE_TRADER"
select select "TRANSPORT_WAREHOUSING"
select select "PASSENGERS_FREIGHT_TRANSPORT"
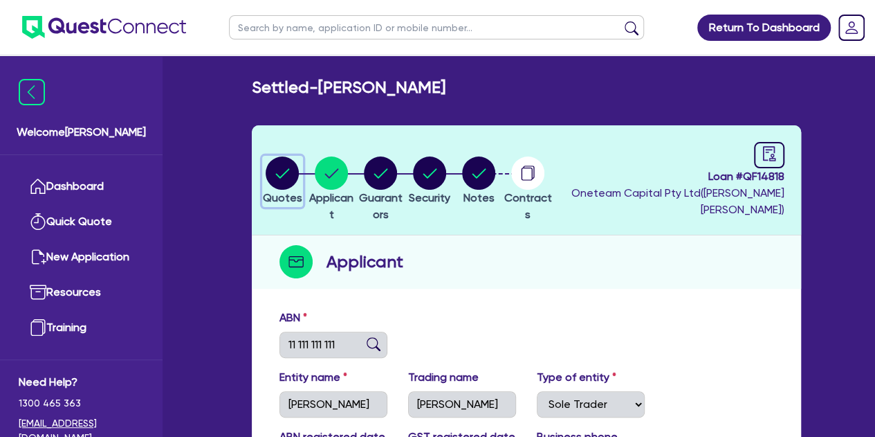
click at [284, 167] on circle "button" at bounding box center [282, 172] width 33 height 33
select select "CARS_AND_LIGHT_TRUCKS"
select select "PASSENGER_VEHICLES"
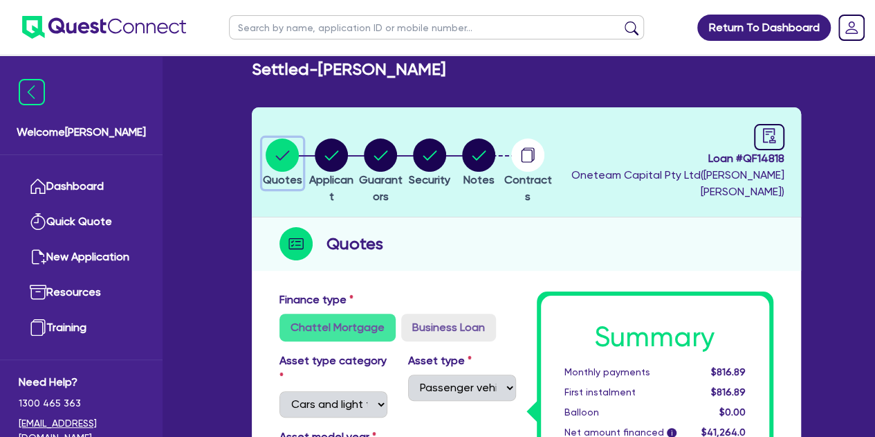
scroll to position [1, 0]
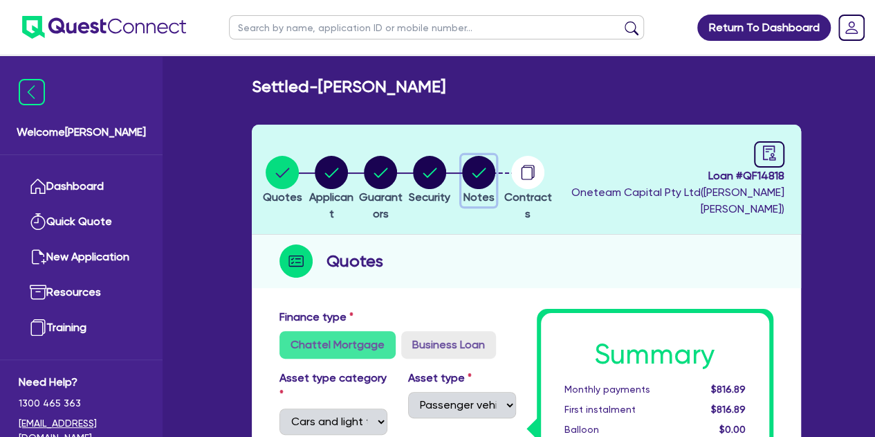
click at [495, 181] on circle "button" at bounding box center [478, 172] width 33 height 33
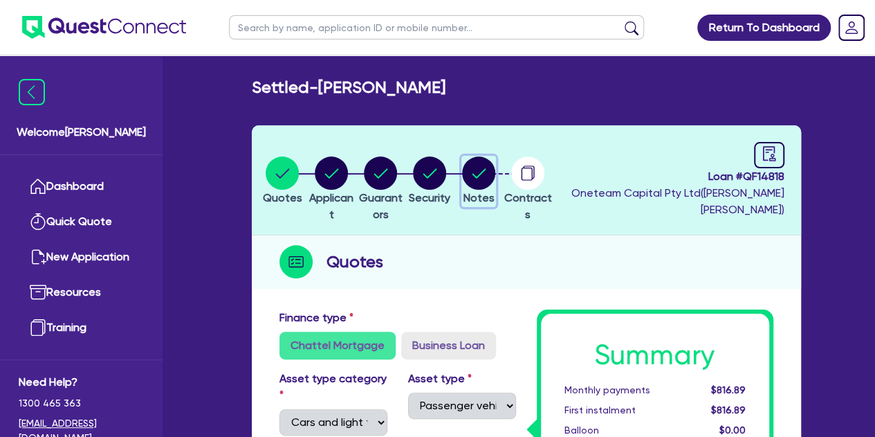
select select "Other"
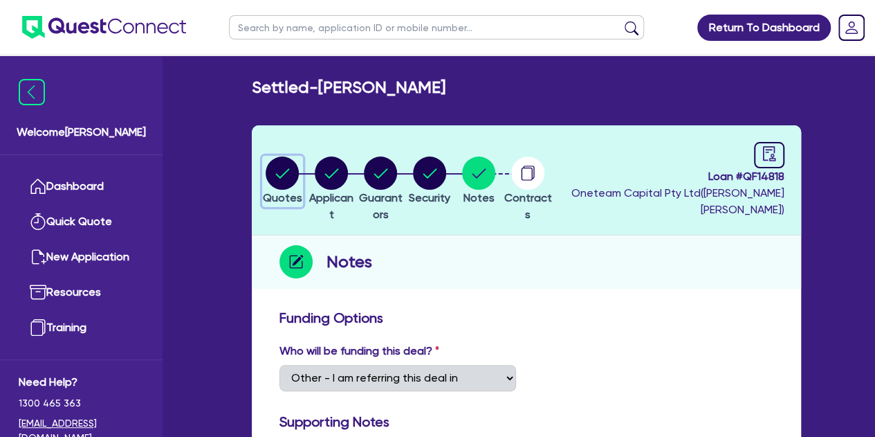
click at [286, 177] on circle "button" at bounding box center [282, 172] width 33 height 33
select select "CARS_AND_LIGHT_TRUCKS"
select select "PASSENGER_VEHICLES"
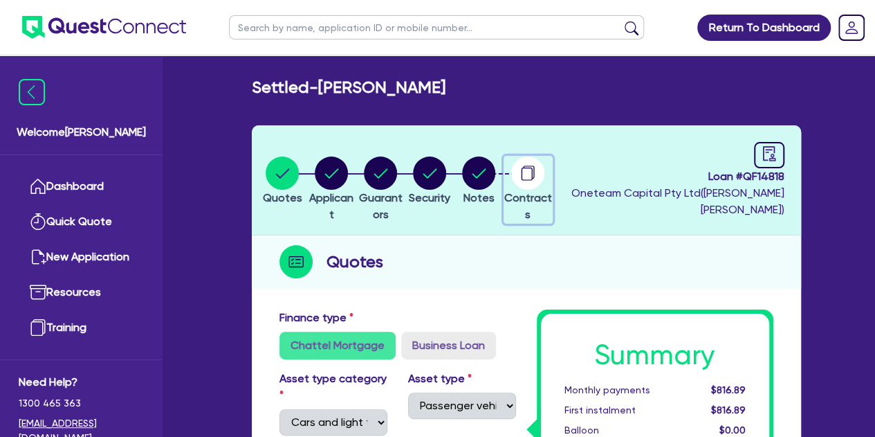
click at [552, 177] on div "button" at bounding box center [528, 172] width 48 height 33
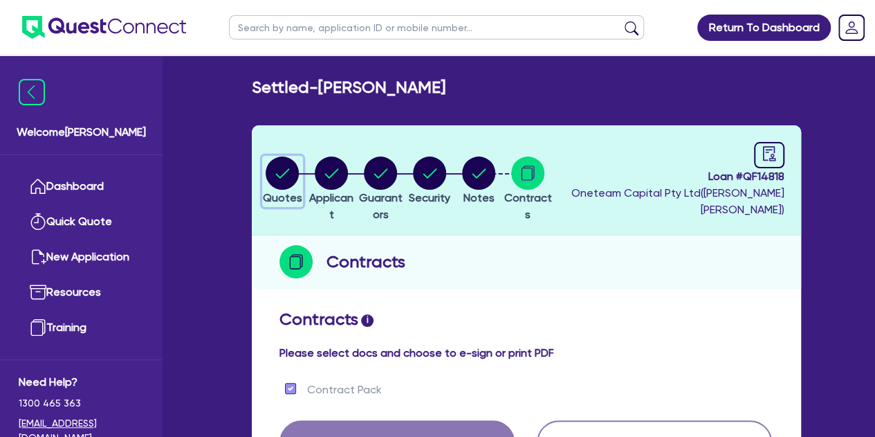
click at [293, 186] on circle "button" at bounding box center [282, 172] width 33 height 33
select select "CARS_AND_LIGHT_TRUCKS"
select select "PASSENGER_VEHICLES"
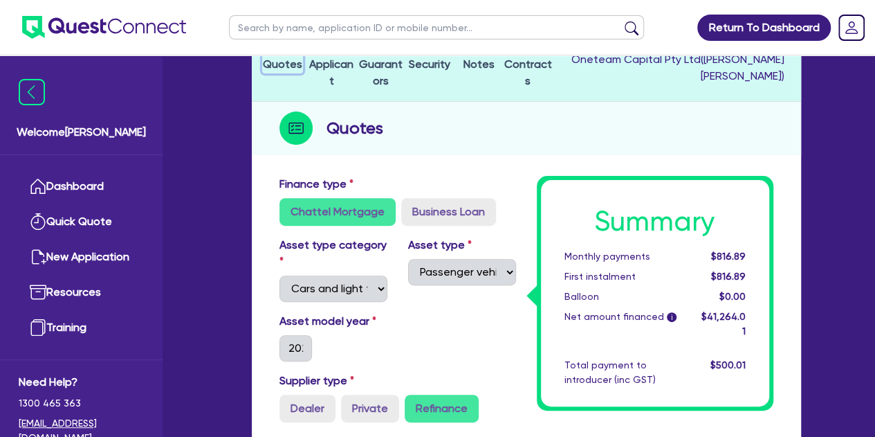
scroll to position [134, 0]
